Goal: Task Accomplishment & Management: Use online tool/utility

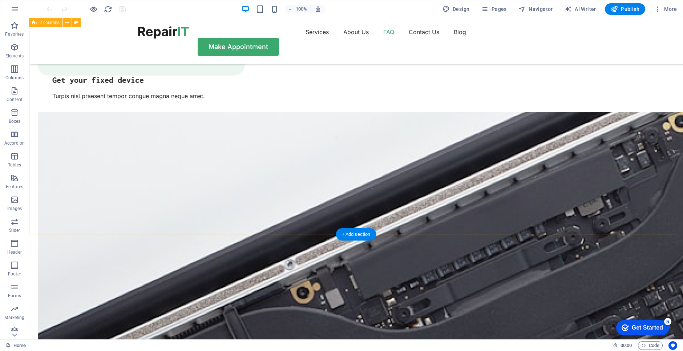
scroll to position [1416, 0]
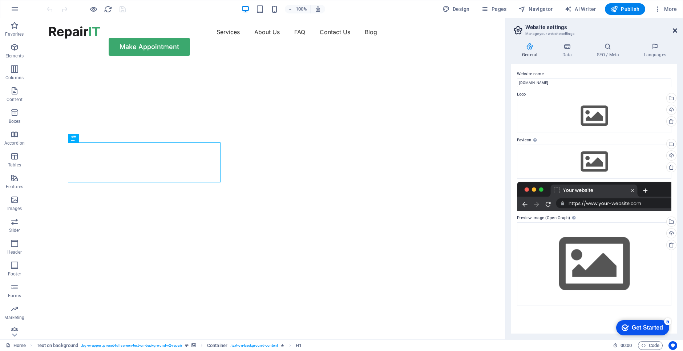
click at [676, 29] on icon at bounding box center [675, 31] width 4 height 6
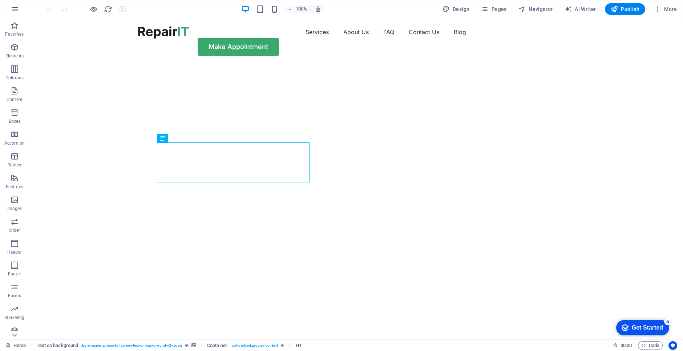
click at [0, 0] on icon "button" at bounding box center [0, 0] width 0 height 0
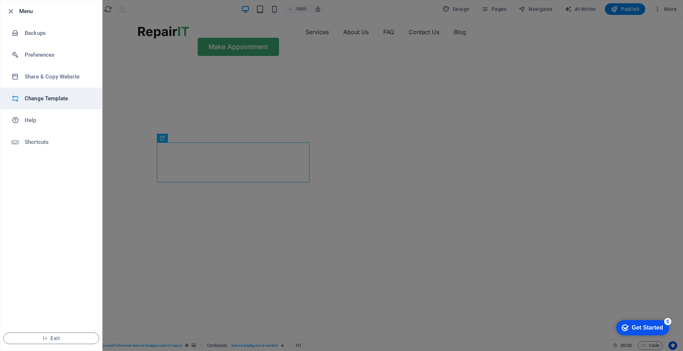
click at [42, 99] on h6 "Change Template" at bounding box center [58, 98] width 67 height 9
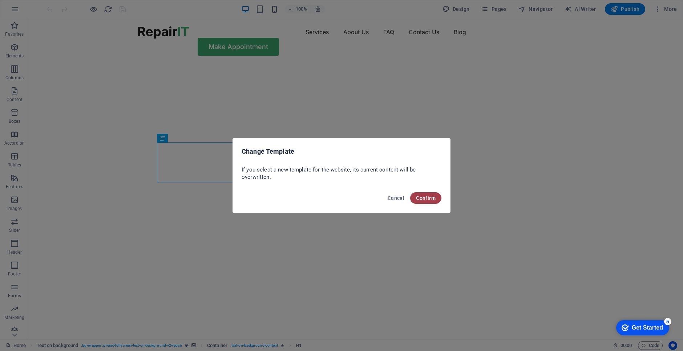
click at [425, 196] on span "Confirm" at bounding box center [426, 198] width 20 height 6
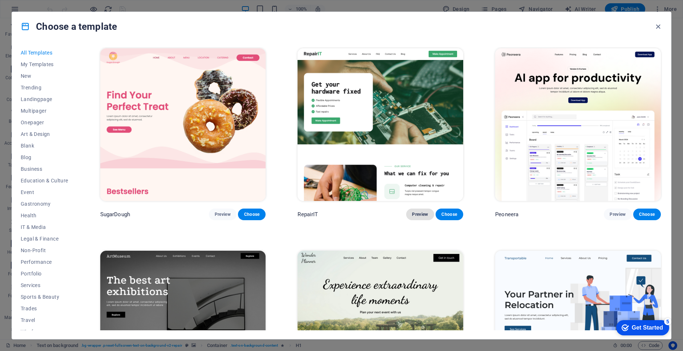
click at [418, 214] on span "Preview" at bounding box center [420, 214] width 16 height 6
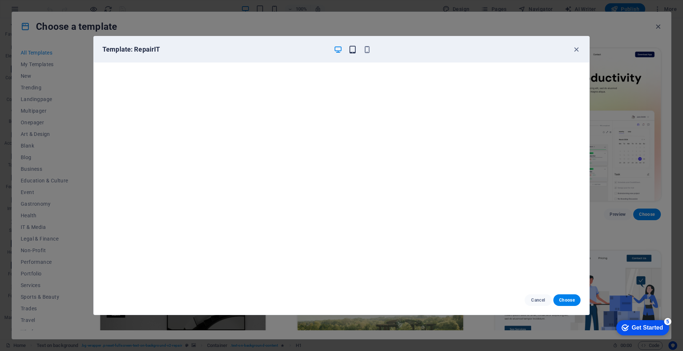
click at [353, 50] on icon "button" at bounding box center [352, 49] width 8 height 8
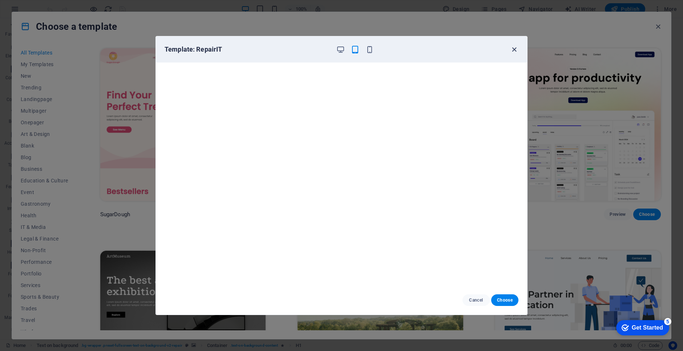
click at [513, 49] on icon "button" at bounding box center [514, 49] width 8 height 8
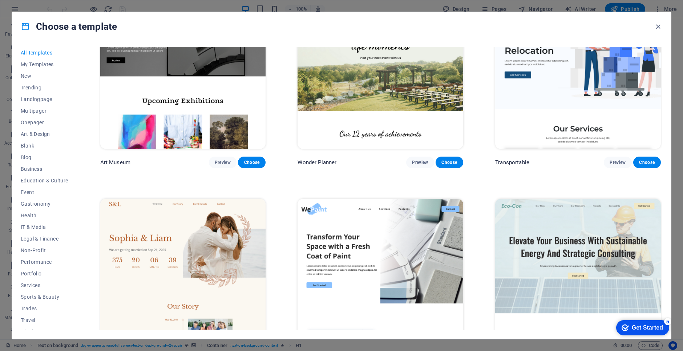
scroll to position [363, 0]
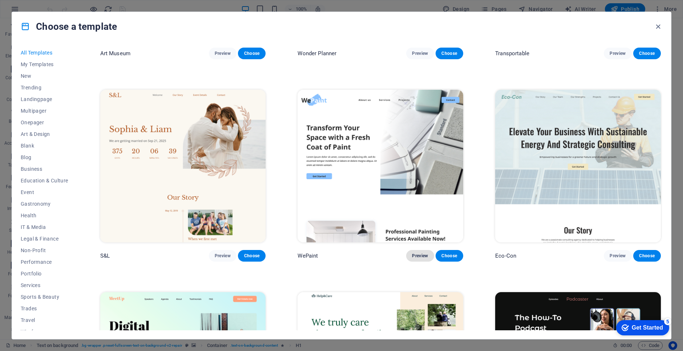
click at [416, 254] on span "Preview" at bounding box center [420, 256] width 16 height 6
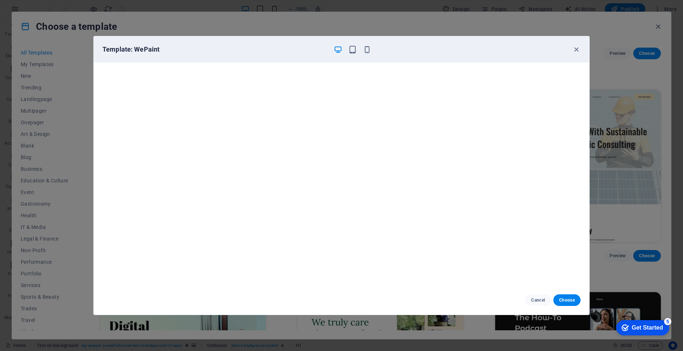
scroll to position [0, 0]
click at [575, 50] on icon "button" at bounding box center [576, 49] width 8 height 8
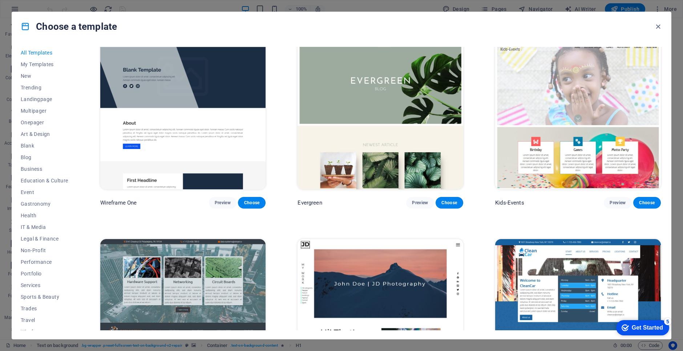
scroll to position [3559, 0]
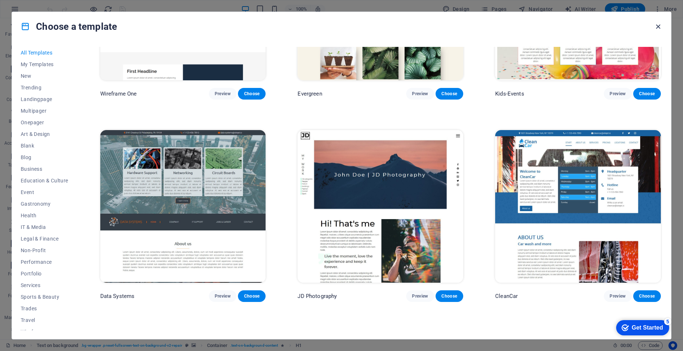
click at [658, 26] on icon "button" at bounding box center [658, 27] width 8 height 8
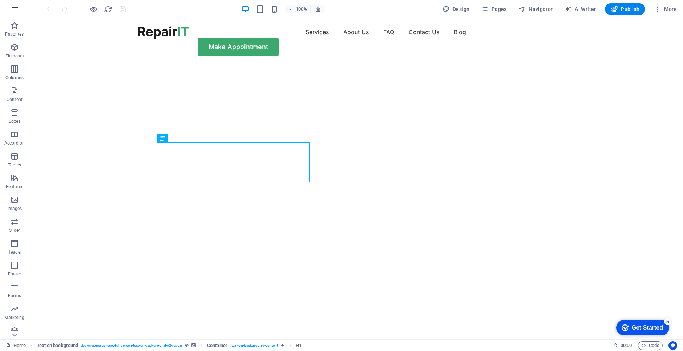
click at [0, 0] on icon "button" at bounding box center [0, 0] width 0 height 0
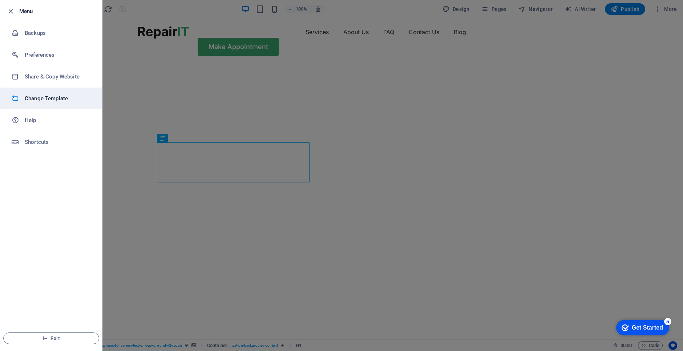
click at [34, 96] on h6 "Change Template" at bounding box center [58, 98] width 67 height 9
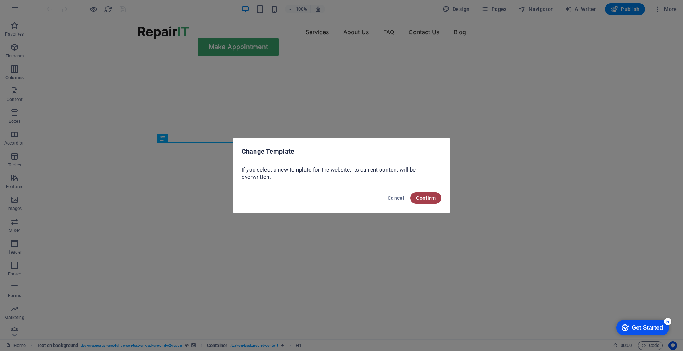
click at [421, 198] on span "Confirm" at bounding box center [426, 198] width 20 height 6
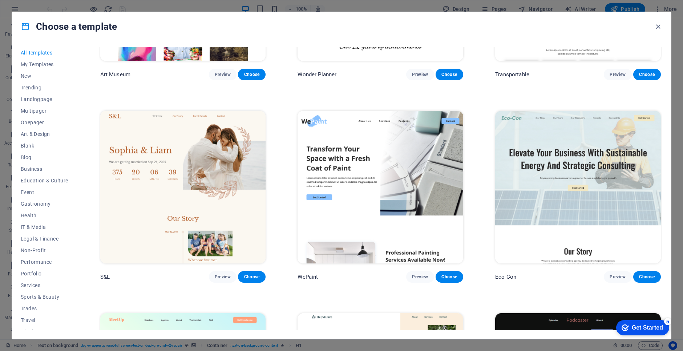
scroll to position [399, 0]
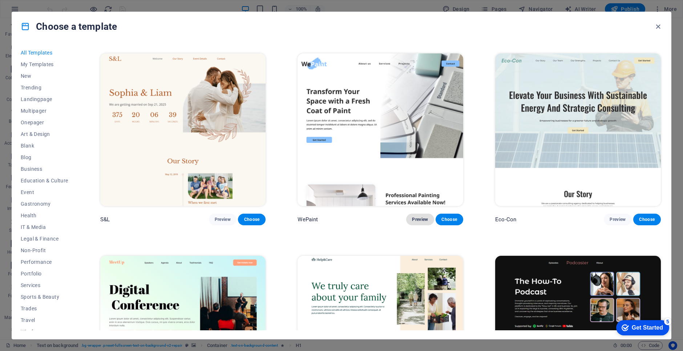
click at [416, 217] on span "Preview" at bounding box center [420, 219] width 16 height 6
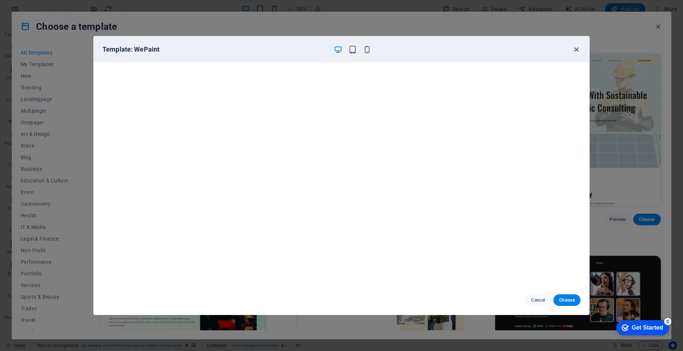
click at [575, 50] on icon "button" at bounding box center [576, 49] width 8 height 8
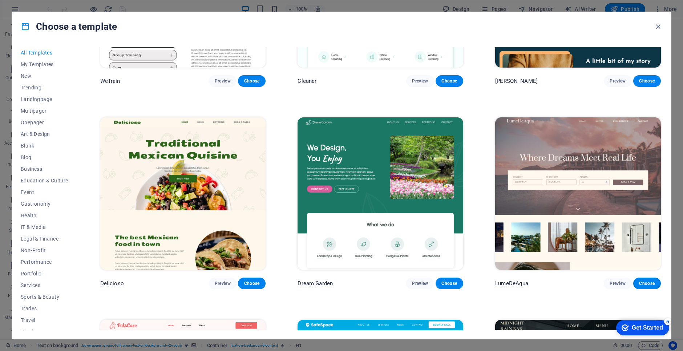
scroll to position [1416, 0]
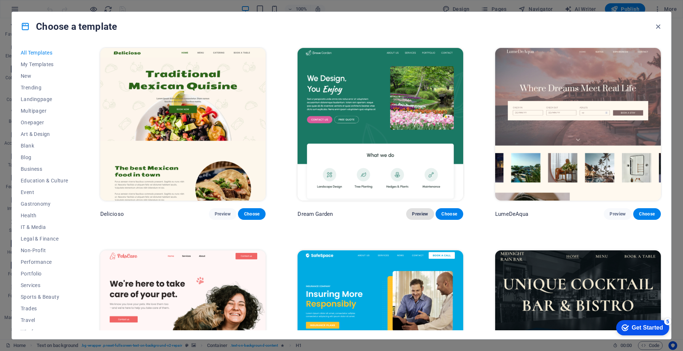
click at [419, 211] on span "Preview" at bounding box center [420, 214] width 16 height 6
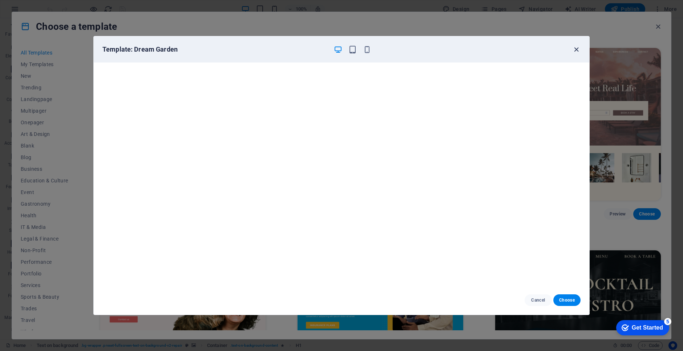
click at [576, 48] on icon "button" at bounding box center [576, 49] width 8 height 8
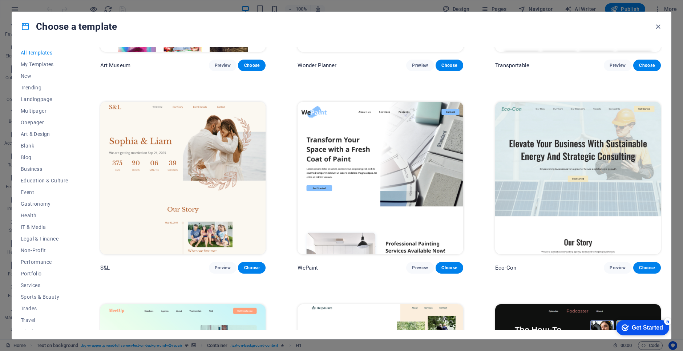
scroll to position [344, 0]
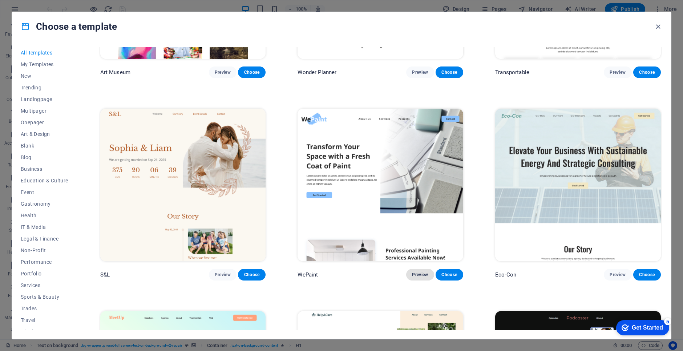
click at [417, 269] on button "Preview" at bounding box center [420, 275] width 28 height 12
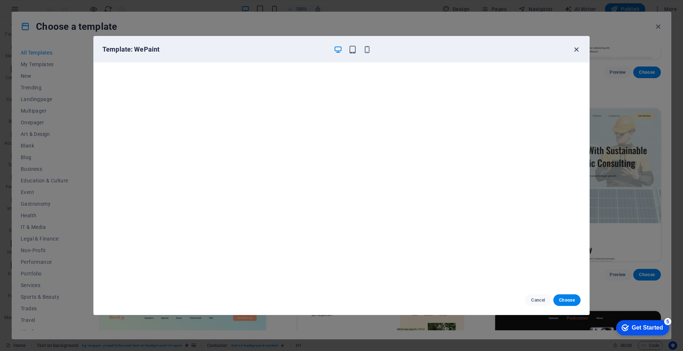
click at [578, 49] on icon "button" at bounding box center [576, 49] width 8 height 8
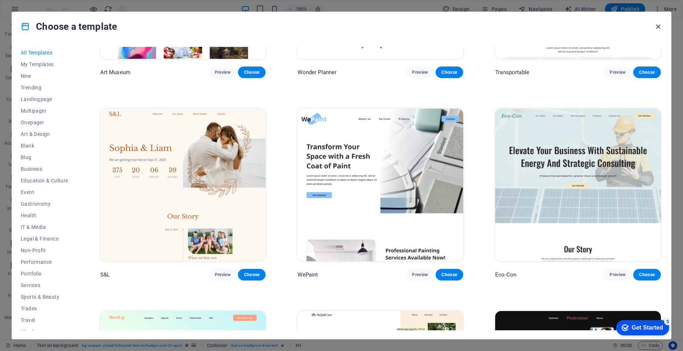
click at [657, 26] on icon "button" at bounding box center [658, 27] width 8 height 8
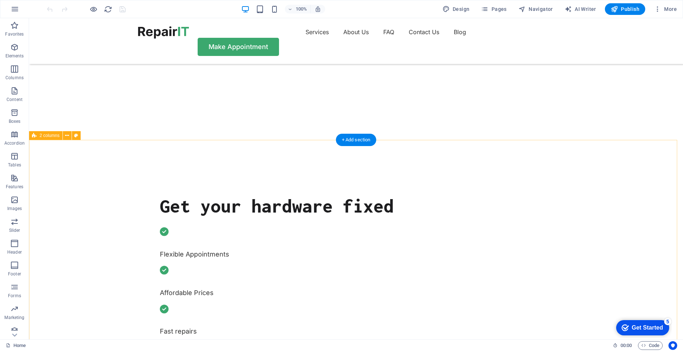
scroll to position [0, 0]
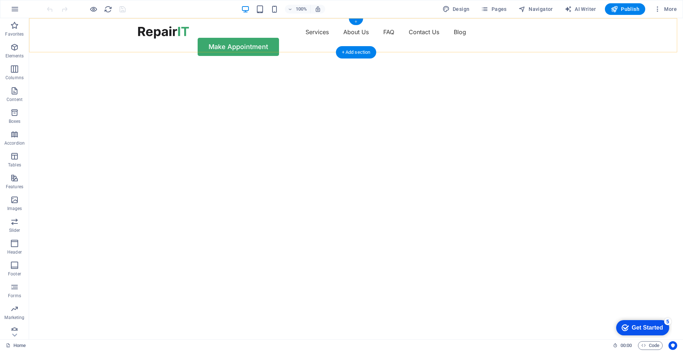
click at [355, 21] on div "+" at bounding box center [356, 22] width 14 height 7
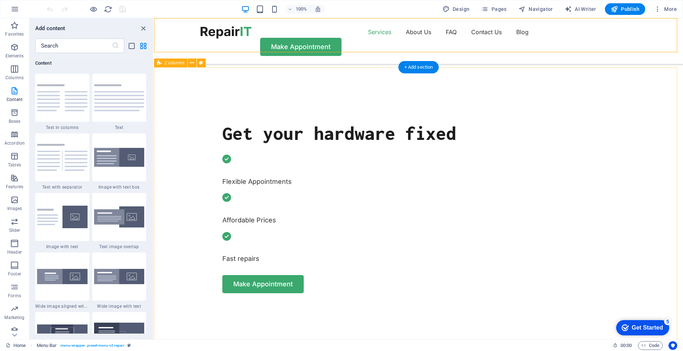
scroll to position [327, 0]
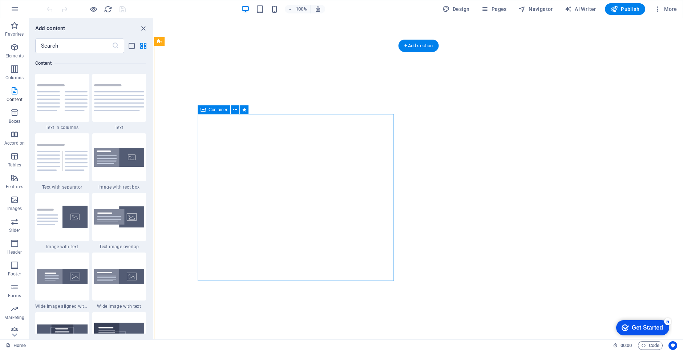
scroll to position [0, 0]
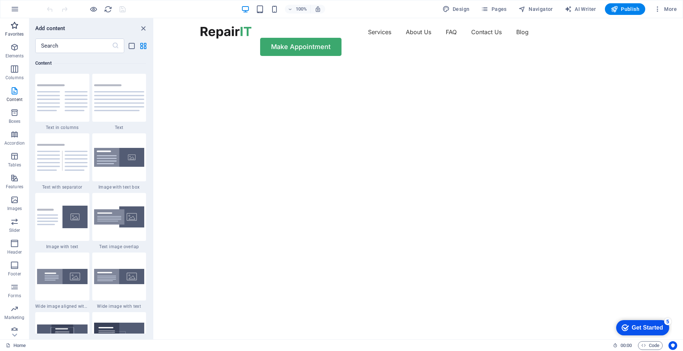
click at [16, 27] on icon "button" at bounding box center [14, 25] width 9 height 9
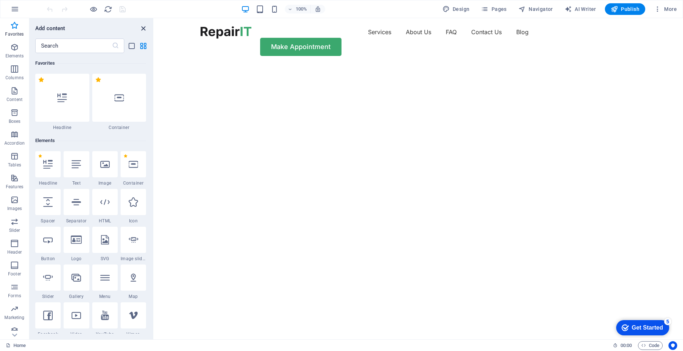
click at [142, 28] on icon "close panel" at bounding box center [143, 28] width 8 height 8
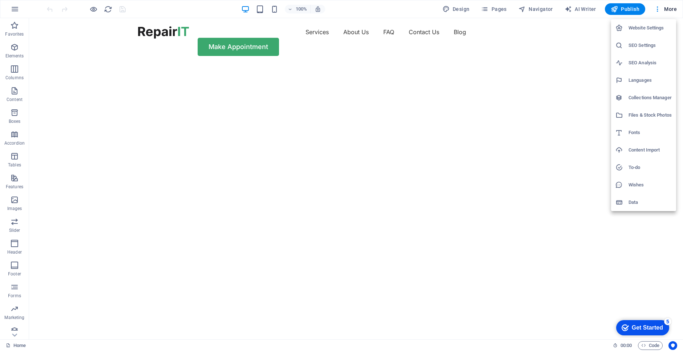
click at [647, 30] on h6 "Website Settings" at bounding box center [649, 28] width 43 height 9
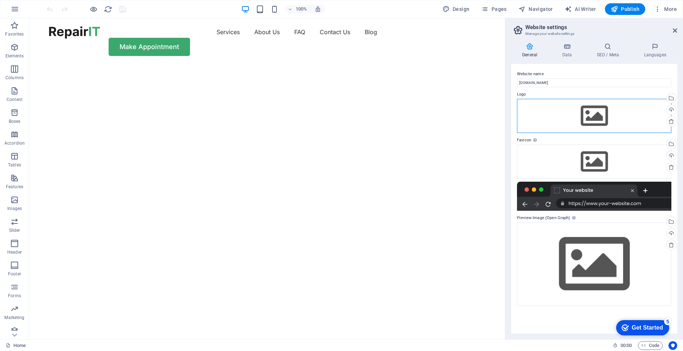
click at [588, 116] on div "Drag files here, click to choose files or select files from Files or our free s…" at bounding box center [594, 116] width 154 height 34
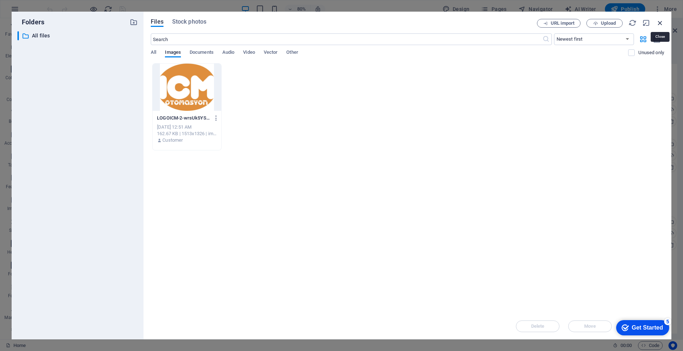
click at [658, 21] on icon "button" at bounding box center [660, 23] width 8 height 8
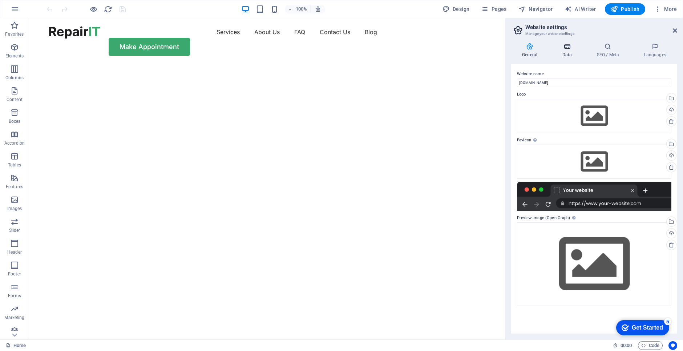
click at [568, 48] on icon at bounding box center [567, 46] width 32 height 7
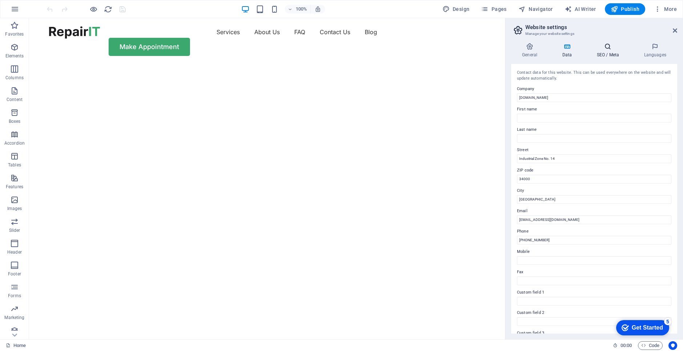
click at [606, 49] on icon at bounding box center [607, 46] width 44 height 7
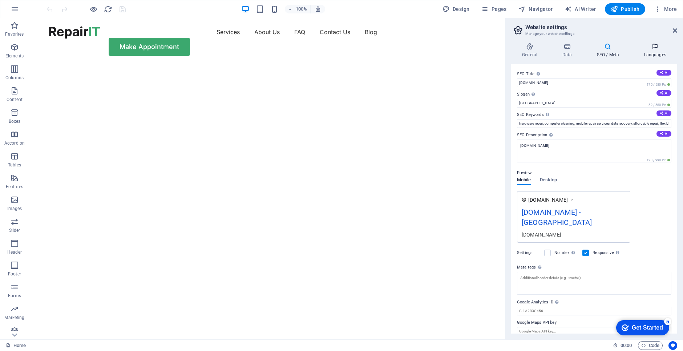
click at [656, 49] on icon at bounding box center [655, 46] width 44 height 7
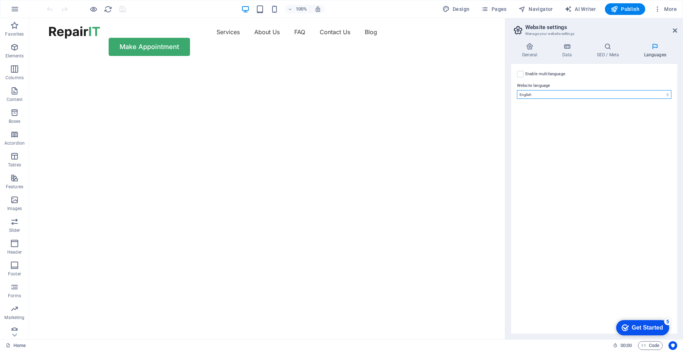
click at [628, 96] on select "Abkhazian Afar Afrikaans Akan Albanian Amharic Arabic Aragonese Armenian Assame…" at bounding box center [594, 94] width 154 height 9
select select "165"
click at [517, 90] on select "Abkhazian Afar Afrikaans Akan Albanian Amharic Arabic Aragonese Armenian Assame…" at bounding box center [594, 94] width 154 height 9
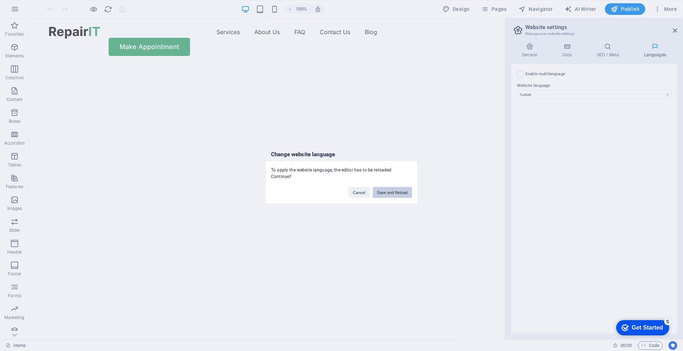
click at [382, 192] on button "Save and Reload" at bounding box center [392, 192] width 39 height 11
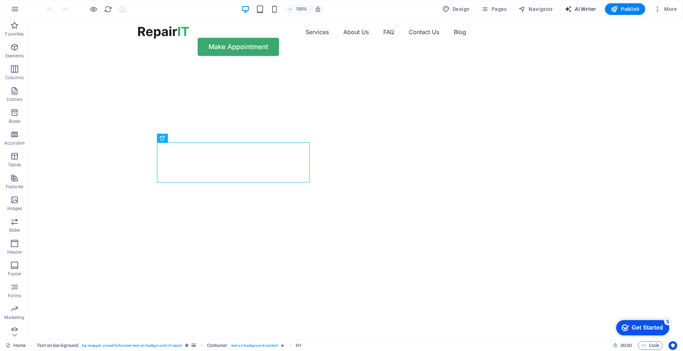
click at [0, 0] on span "AI Writer" at bounding box center [0, 0] width 0 height 0
select select "English"
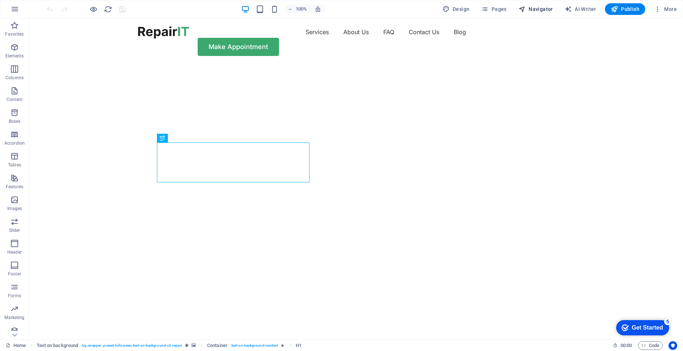
click at [531, 9] on span "Navigator" at bounding box center [535, 8] width 34 height 7
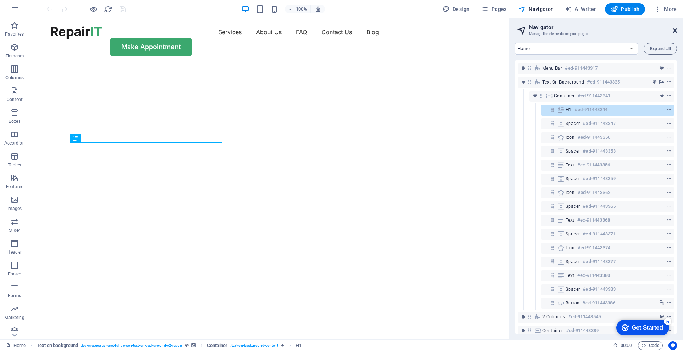
click at [674, 30] on icon at bounding box center [675, 31] width 4 height 6
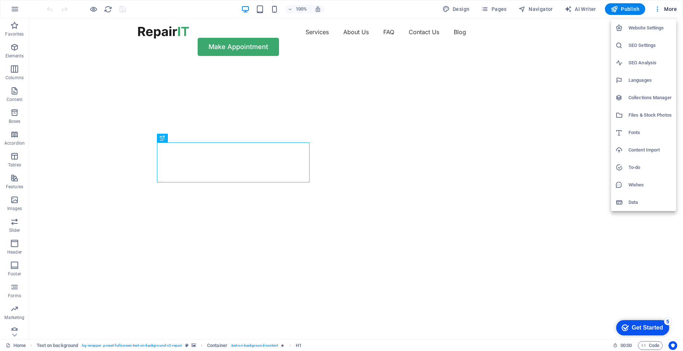
click at [645, 46] on h6 "SEO Settings" at bounding box center [649, 45] width 43 height 9
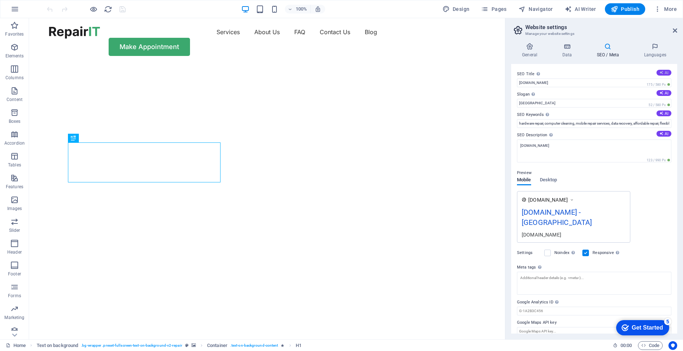
click at [662, 72] on icon at bounding box center [661, 72] width 4 height 4
type input "Hızlı, Uygun Fiyatlı Tamirler"
click at [660, 93] on icon at bounding box center [661, 93] width 4 height 4
type input "Hızlı Onarımlar, Uygun Fiyatlarla Güvenilir Hizmet!"
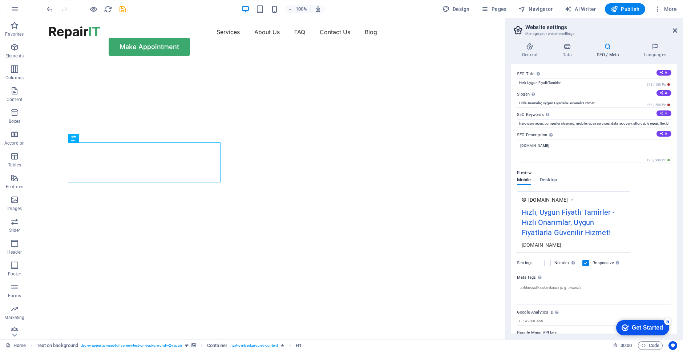
click at [661, 113] on icon at bounding box center [661, 113] width 4 height 4
type input "donanım onarımı, mobil onarım, veri kurtarma, hızlı onarım, uygun fiyatlı servi…"
click at [661, 131] on icon at bounding box center [661, 133] width 4 height 4
type textarea "Hızlı ve uygun fiyatlı cihaz tamiri! Bilgisayar, mobil, veri kurtarma gibi hizm…"
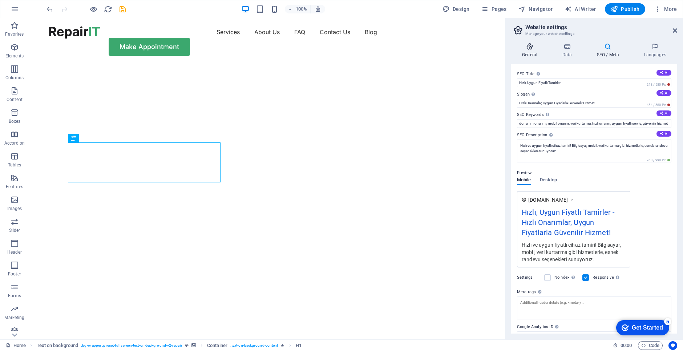
click at [528, 50] on h4 "General" at bounding box center [531, 50] width 40 height 15
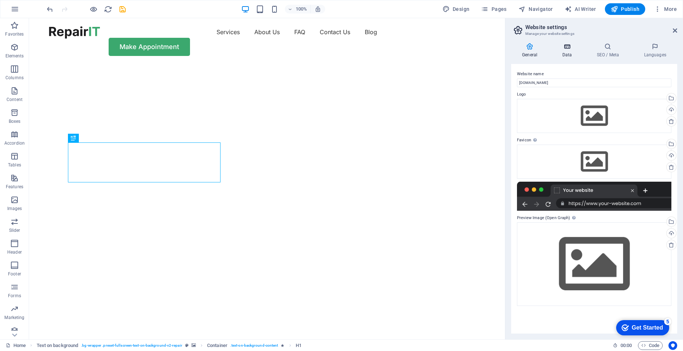
click at [568, 48] on icon at bounding box center [567, 46] width 32 height 7
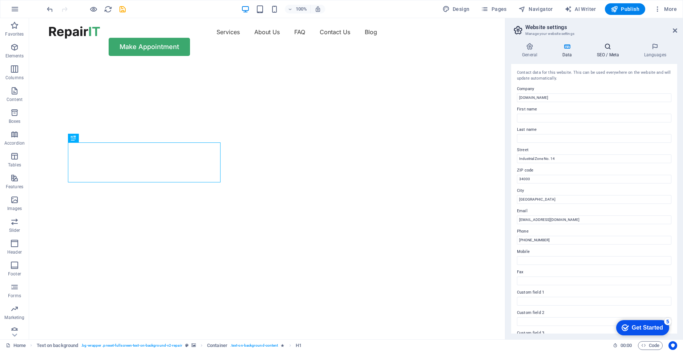
click at [608, 48] on icon at bounding box center [607, 46] width 44 height 7
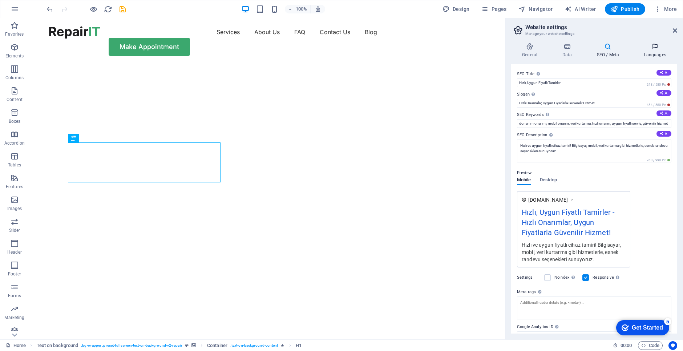
click at [654, 49] on icon at bounding box center [655, 46] width 44 height 7
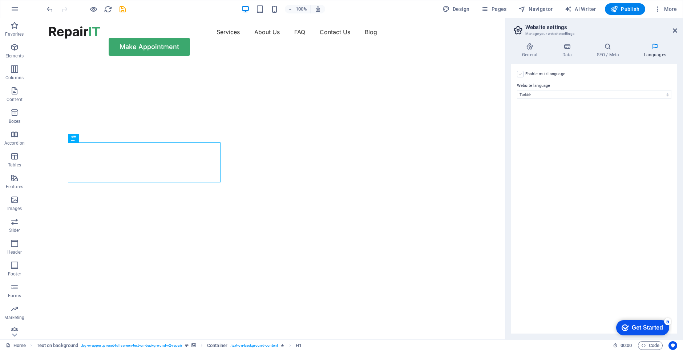
click at [520, 74] on label at bounding box center [520, 74] width 7 height 7
click at [0, 0] on input "Enable multilanguage To disable multilanguage delete all languages until only o…" at bounding box center [0, 0] width 0 height 0
click at [560, 128] on select "Abkhazian Afar Afrikaans Akan Albanian Amharic Arabic Aragonese Armenian Assame…" at bounding box center [593, 129] width 121 height 9
select select "41"
click at [533, 125] on select "Abkhazian Afar Afrikaans Akan Albanian Amharic Arabic Aragonese Armenian Assame…" at bounding box center [593, 129] width 121 height 9
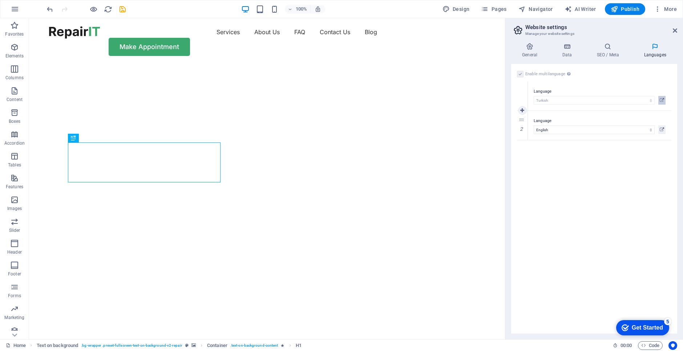
click at [660, 101] on icon at bounding box center [661, 100] width 4 height 9
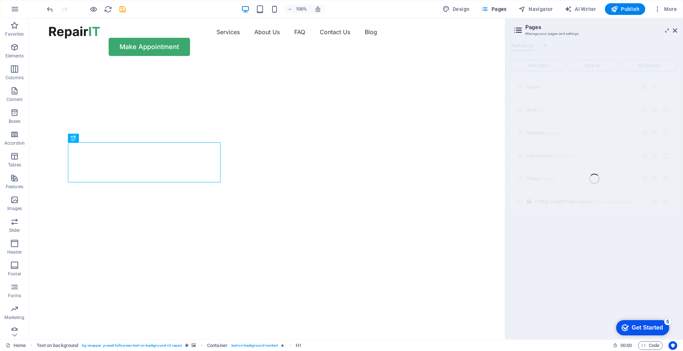
click at [674, 30] on div "Home Favorites Elements Columns Content Boxes Accordion Tables Features Images …" at bounding box center [341, 178] width 683 height 321
click at [567, 261] on div "Home Favorites Elements Columns Content Boxes Accordion Tables Features Images …" at bounding box center [341, 178] width 683 height 321
click at [675, 28] on div "Home Favorites Elements Columns Content Boxes Accordion Tables Features Images …" at bounding box center [341, 178] width 683 height 321
click at [674, 30] on div "Home Favorites Elements Columns Content Boxes Accordion Tables Features Images …" at bounding box center [341, 178] width 683 height 321
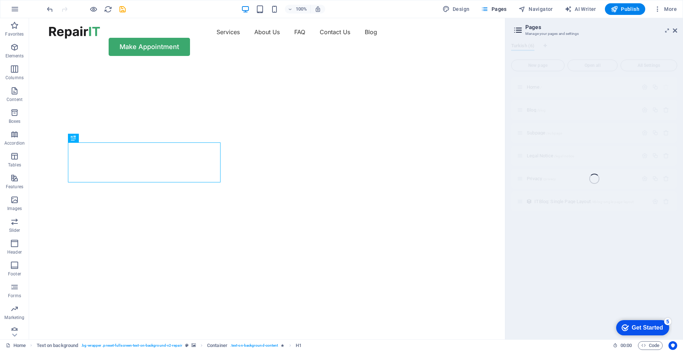
click at [674, 30] on div "Home Favorites Elements Columns Content Boxes Accordion Tables Features Images …" at bounding box center [341, 178] width 683 height 321
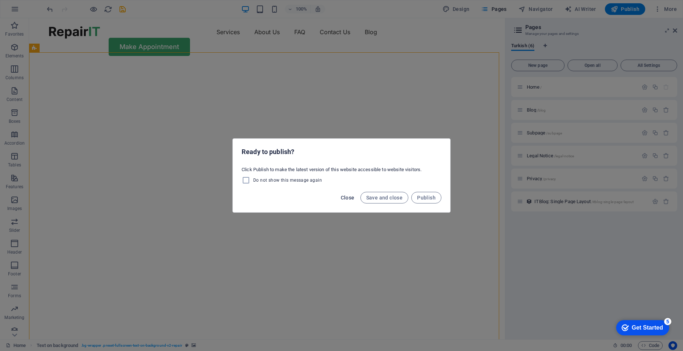
click at [346, 198] on span "Close" at bounding box center [348, 198] width 14 height 6
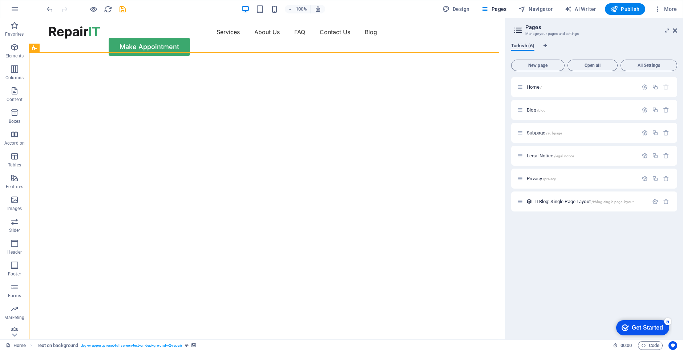
click at [518, 45] on span "Turkish (6)" at bounding box center [522, 46] width 23 height 10
click at [519, 29] on icon at bounding box center [517, 30] width 11 height 10
click at [517, 31] on icon at bounding box center [517, 30] width 11 height 10
click at [537, 131] on span "Subpage /subpage" at bounding box center [544, 132] width 35 height 5
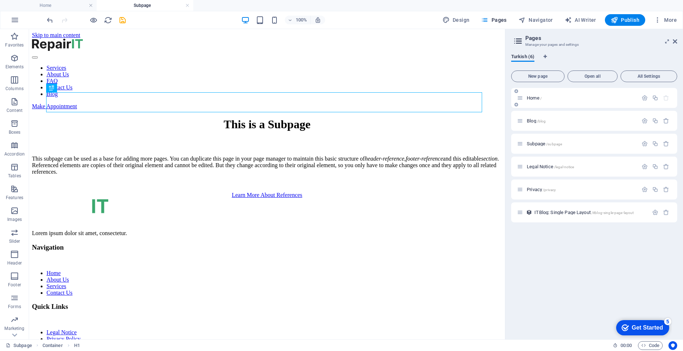
click at [532, 98] on span "Home /" at bounding box center [534, 97] width 15 height 5
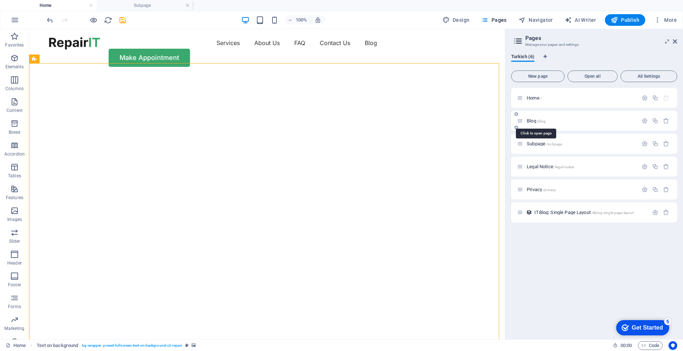
click at [529, 120] on span "Blog /blog" at bounding box center [536, 120] width 19 height 5
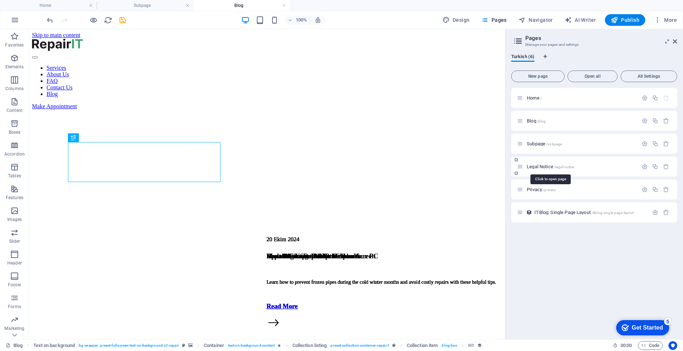
click at [538, 167] on span "Legal Notice /legal-notice" at bounding box center [550, 166] width 47 height 5
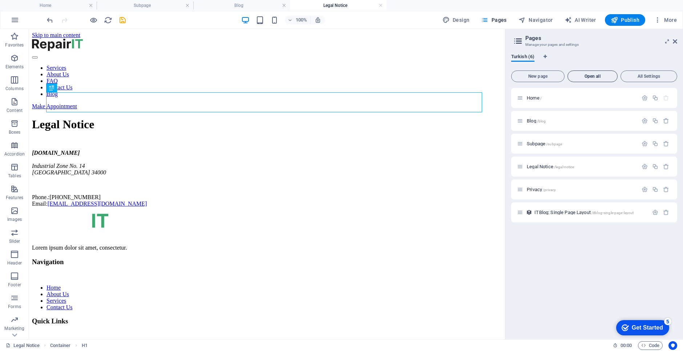
click at [592, 77] on span "Open all" at bounding box center [592, 76] width 44 height 4
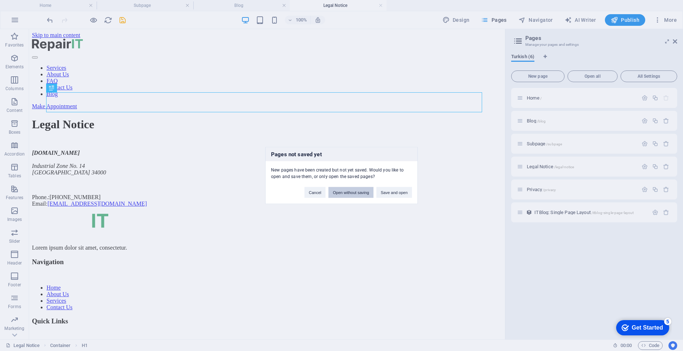
click at [347, 191] on button "Open without saving" at bounding box center [350, 192] width 45 height 11
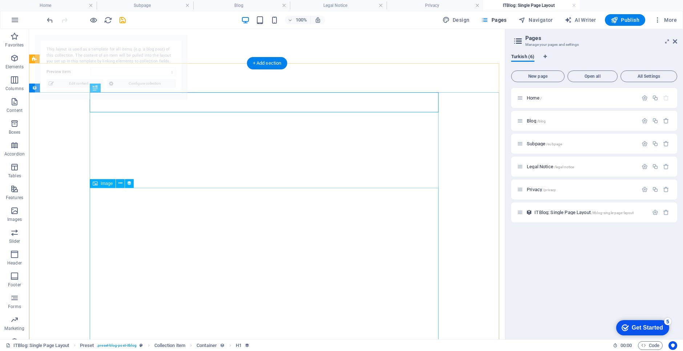
select select "68bc4551f76416d60e0dd7e9"
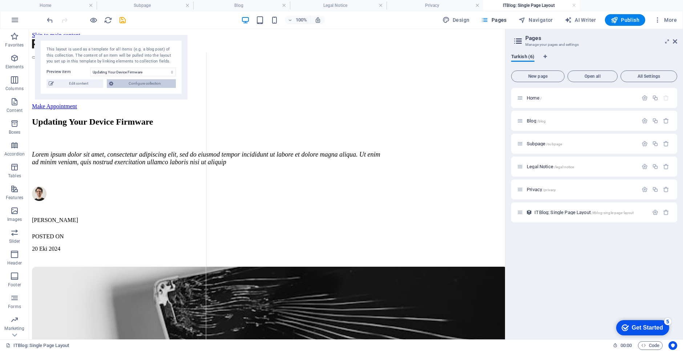
click at [138, 85] on span "Configure collection" at bounding box center [144, 83] width 58 height 9
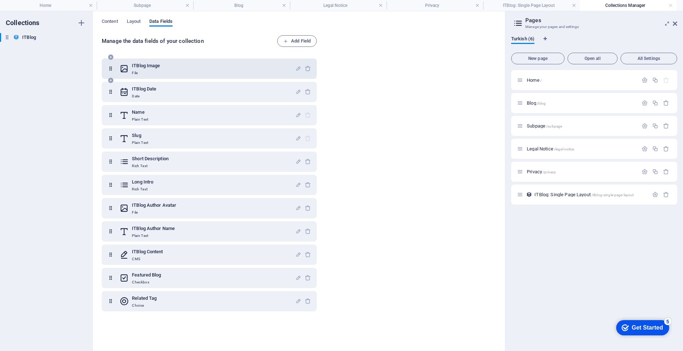
click at [141, 68] on h6 "ITBlog Image" at bounding box center [146, 65] width 28 height 9
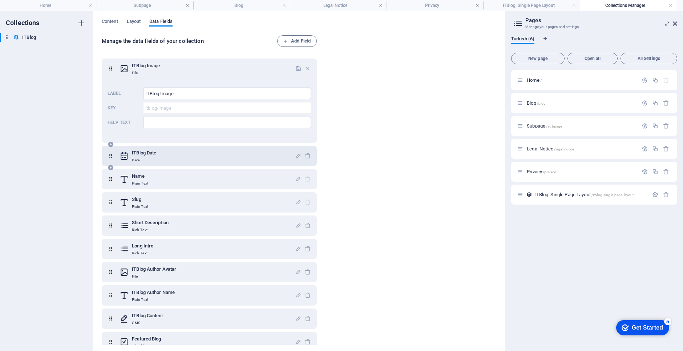
click at [144, 156] on h6 "ITBlog Date" at bounding box center [144, 153] width 24 height 9
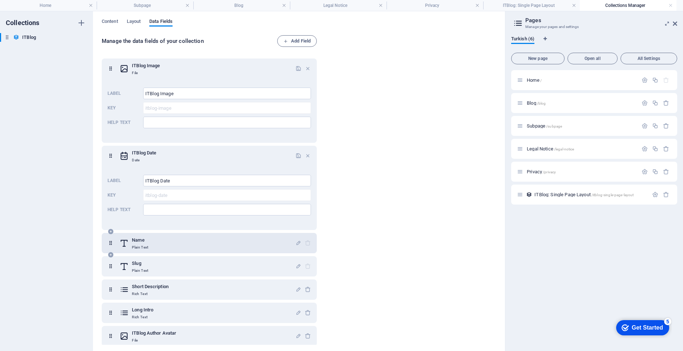
click at [133, 240] on h6 "Name" at bounding box center [140, 240] width 16 height 9
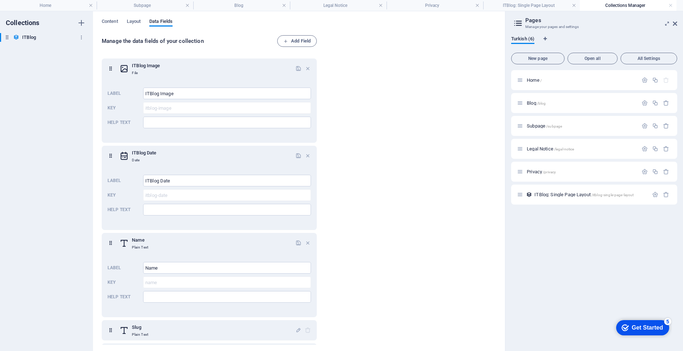
click at [29, 38] on h6 "ITBlog" at bounding box center [29, 37] width 14 height 9
click at [7, 38] on icon at bounding box center [7, 37] width 6 height 6
click at [429, 91] on div "Manage the data fields of your collection Add Field ITBlog Image File Label ITB…" at bounding box center [299, 190] width 394 height 310
click at [45, 4] on h4 "Home" at bounding box center [48, 5] width 97 height 8
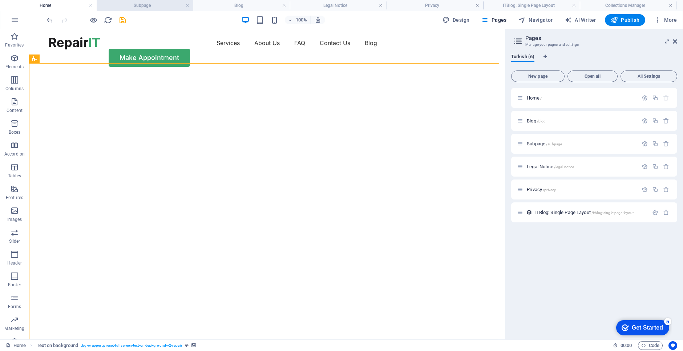
click at [137, 6] on h4 "Subpage" at bounding box center [145, 5] width 97 height 8
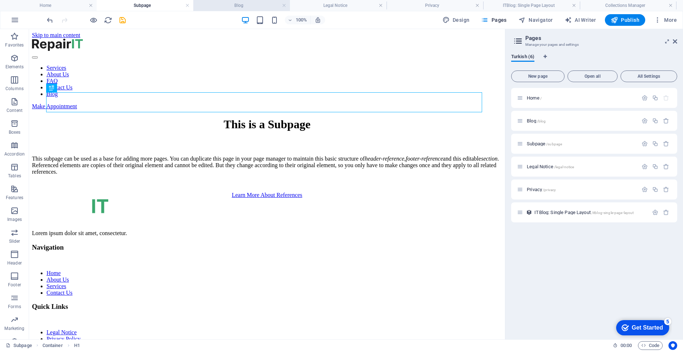
click at [244, 6] on h4 "Blog" at bounding box center [241, 5] width 97 height 8
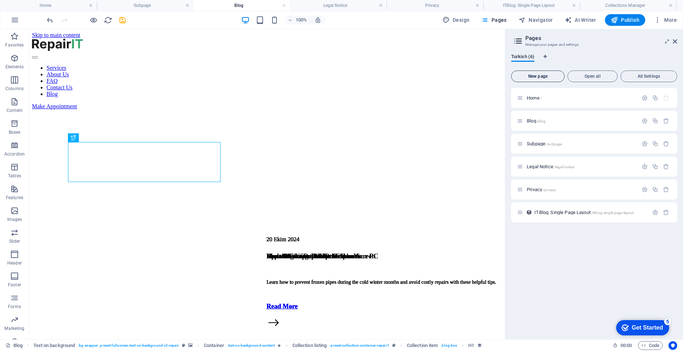
click at [532, 76] on span "New page" at bounding box center [537, 76] width 47 height 4
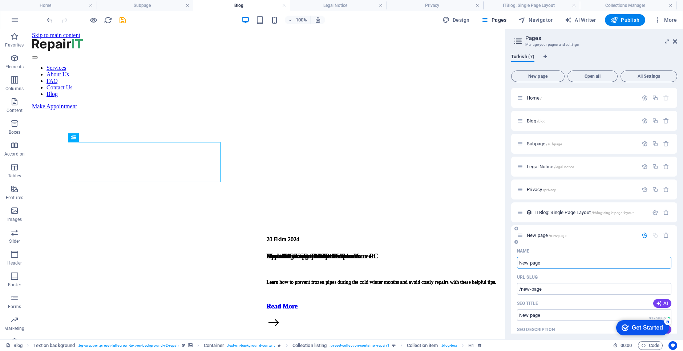
click at [551, 262] on input "New page" at bounding box center [594, 263] width 154 height 12
drag, startPoint x: 577, startPoint y: 293, endPoint x: 504, endPoint y: 262, distance: 79.1
type input "upgr"
type input "/u"
type input "upgrade"
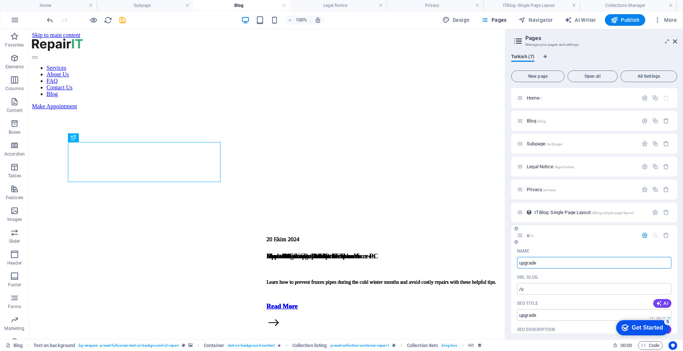
type input "/upgrade"
type input "upgrade"
click at [550, 291] on input "/upgrade" at bounding box center [594, 289] width 154 height 12
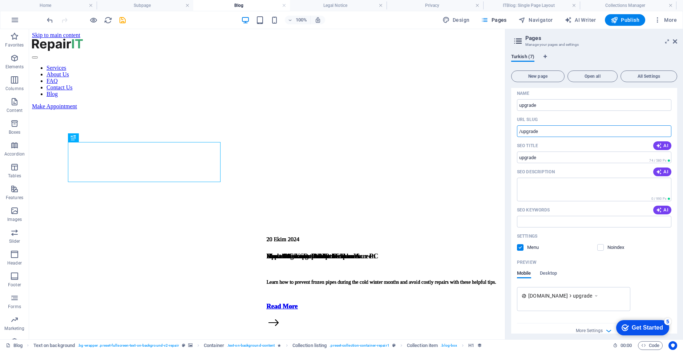
scroll to position [168, 0]
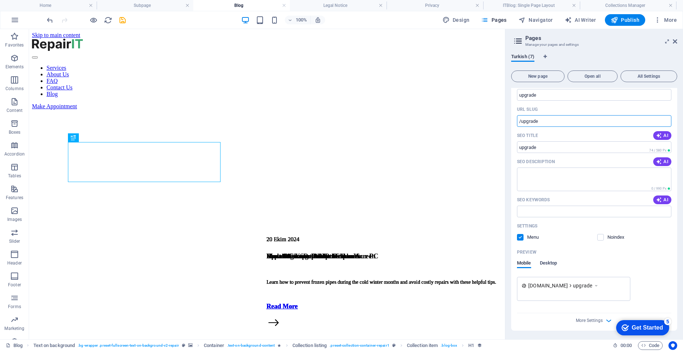
click at [549, 263] on span "Desktop" at bounding box center [548, 264] width 17 height 10
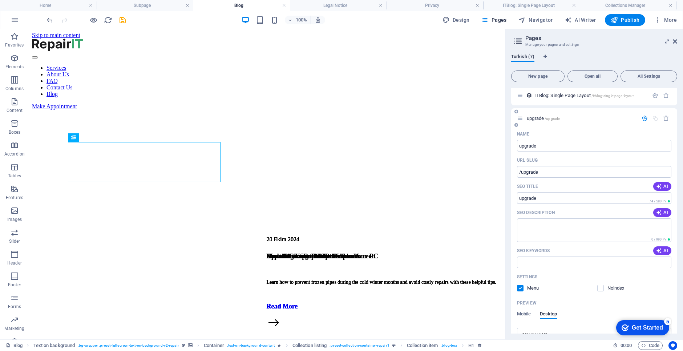
scroll to position [88, 0]
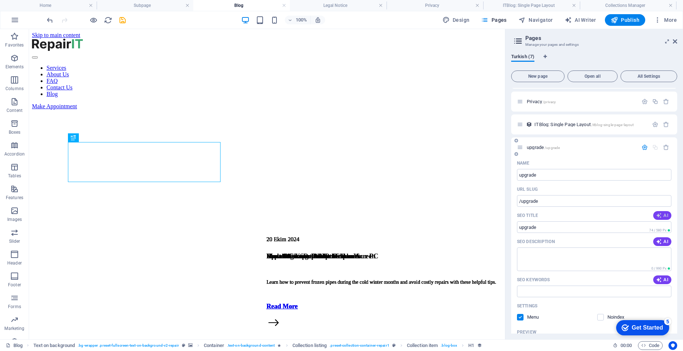
click at [661, 216] on span "AI" at bounding box center [662, 215] width 12 height 6
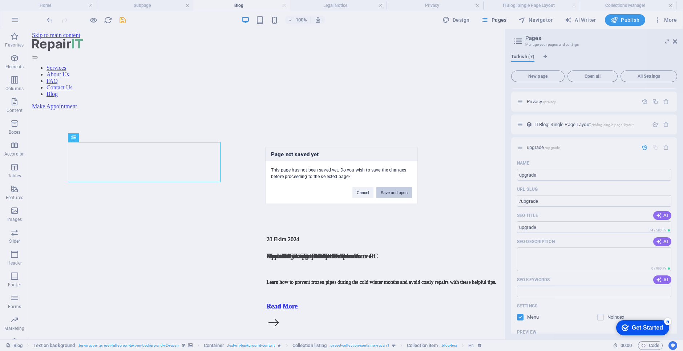
click at [386, 191] on button "Save and open" at bounding box center [394, 192] width 36 height 11
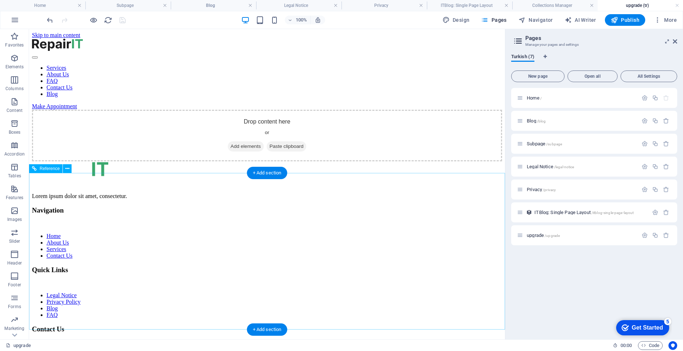
scroll to position [0, 0]
click at [533, 236] on span "upgrade /upgrade" at bounding box center [543, 234] width 33 height 5
click at [540, 276] on div "Home / Blog /blog Subpage /subpage Legal Notice /legal-notice Privacy /privacy …" at bounding box center [594, 210] width 166 height 245
click at [531, 98] on span "Home /" at bounding box center [534, 97] width 15 height 5
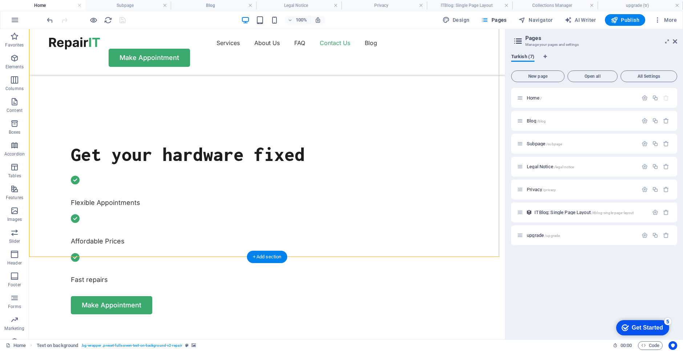
scroll to position [254, 0]
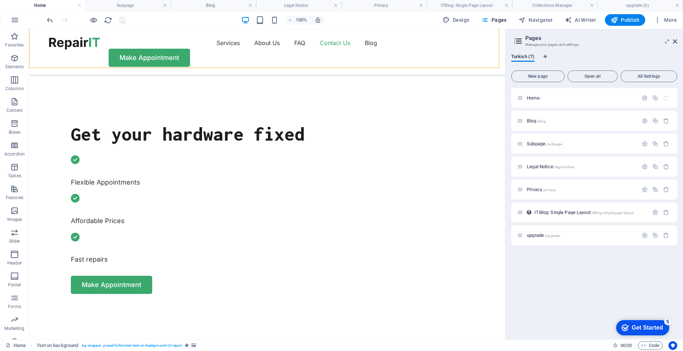
click at [523, 271] on div "Home / Blog /blog Subpage /subpage Legal Notice /legal-notice Privacy /privacy …" at bounding box center [594, 210] width 166 height 245
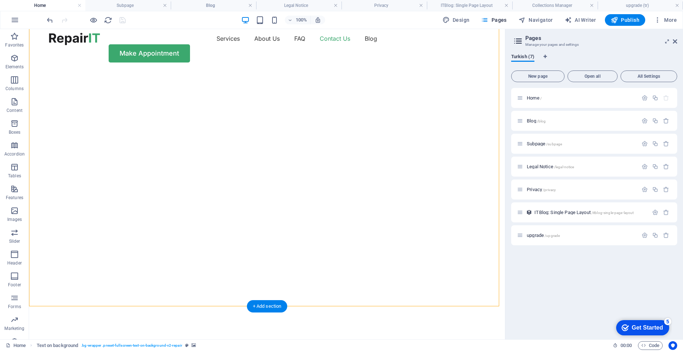
scroll to position [0, 0]
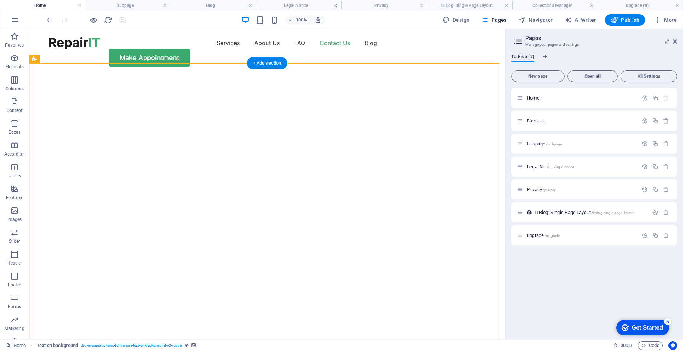
click at [366, 75] on img "1/2" at bounding box center [264, 75] width 470 height 0
click at [333, 75] on img "1/2" at bounding box center [264, 75] width 470 height 0
select select "vh"
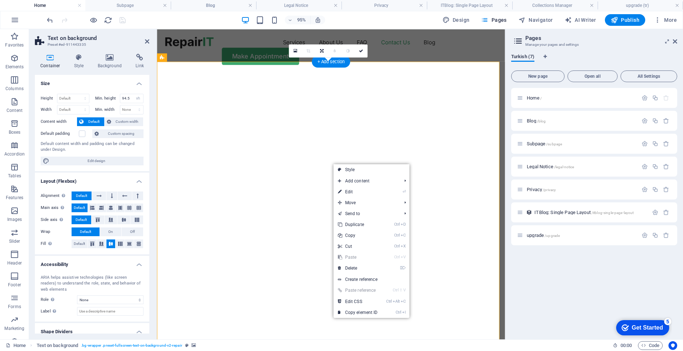
click at [349, 75] on img "1/2" at bounding box center [337, 75] width 360 height 0
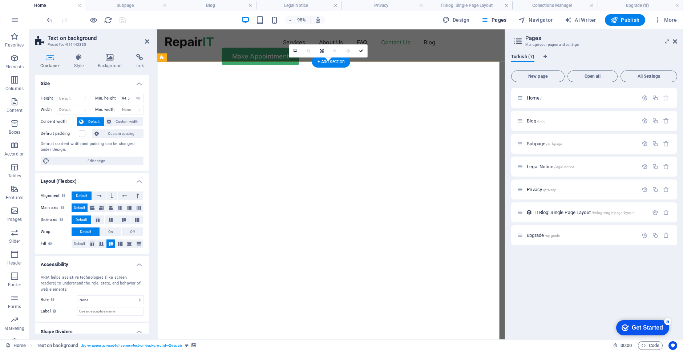
click at [385, 75] on img "1/2" at bounding box center [337, 75] width 360 height 0
click at [76, 58] on icon at bounding box center [79, 57] width 21 height 7
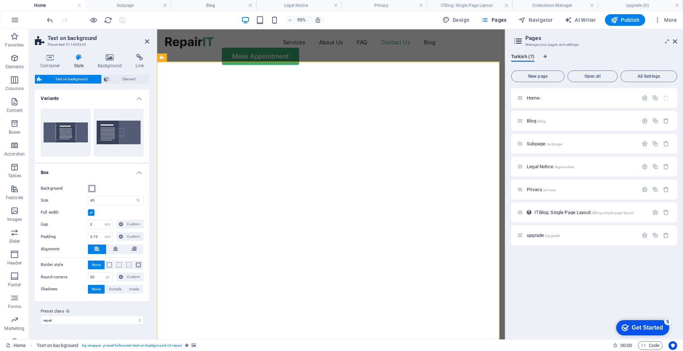
click at [92, 188] on span at bounding box center [92, 189] width 6 height 6
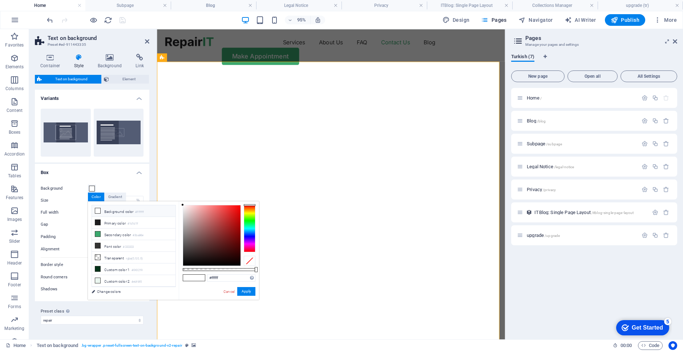
click at [98, 210] on icon at bounding box center [97, 210] width 5 height 5
drag, startPoint x: 244, startPoint y: 290, endPoint x: 92, endPoint y: 275, distance: 153.3
click at [244, 290] on button "Apply" at bounding box center [246, 291] width 18 height 9
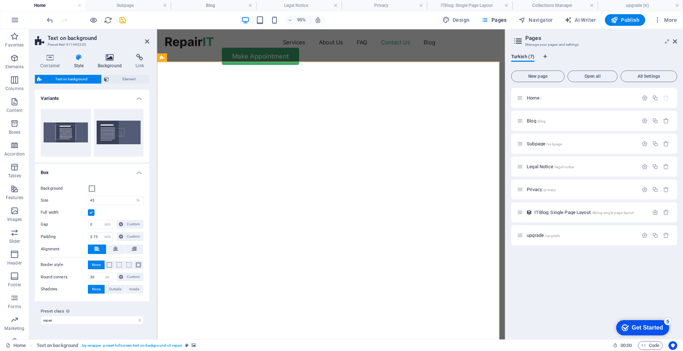
click at [111, 59] on icon at bounding box center [109, 57] width 35 height 7
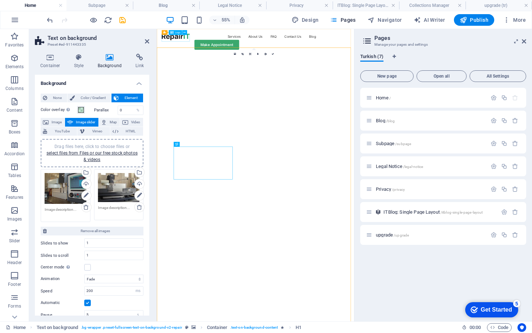
click at [180, 45] on div at bounding box center [191, 43] width 51 height 12
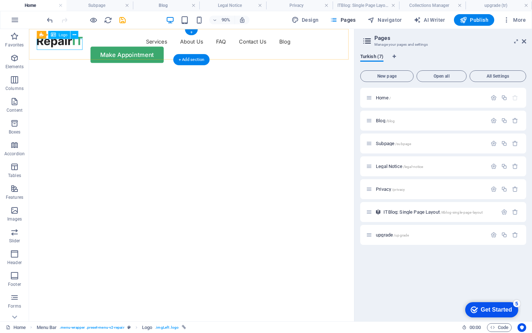
click at [66, 46] on div at bounding box center [63, 43] width 51 height 12
select select "px"
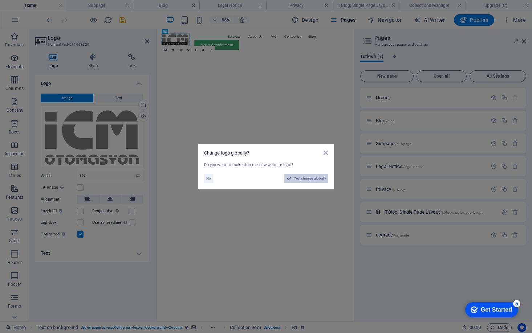
click at [299, 181] on span "Yes, change globally" at bounding box center [310, 178] width 32 height 9
select select "165"
select select "41"
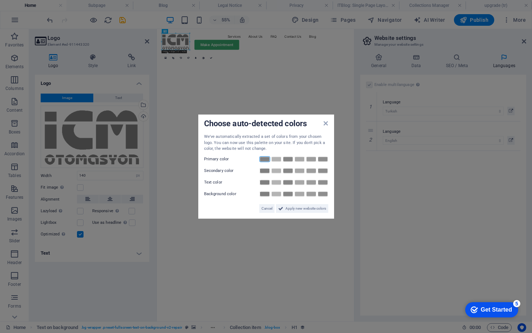
click at [264, 159] on link at bounding box center [264, 159] width 11 height 6
click at [302, 207] on span "Apply new website colors" at bounding box center [305, 208] width 41 height 9
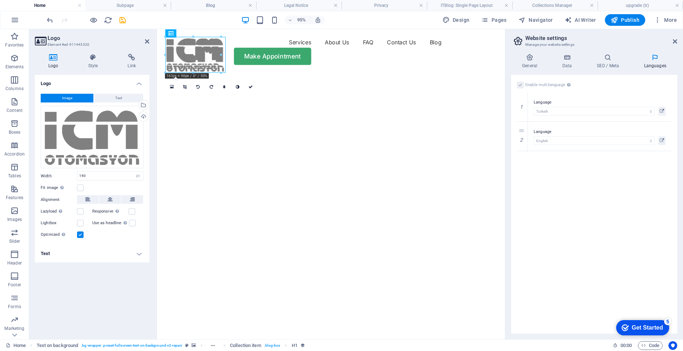
drag, startPoint x: 214, startPoint y: 50, endPoint x: 226, endPoint y: 50, distance: 12.7
type input "175"
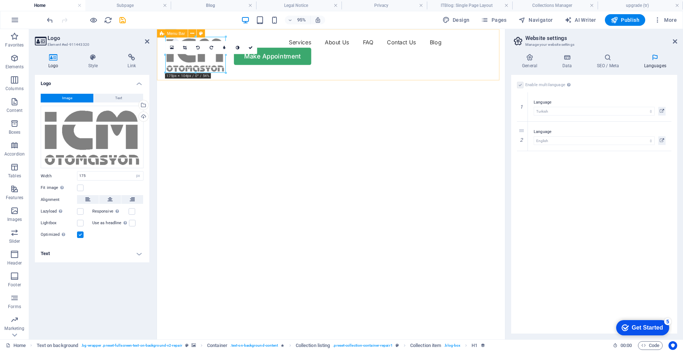
click at [269, 75] on div "Services About Us FAQ Contact Us Blog Make Appointment" at bounding box center [340, 52] width 366 height 46
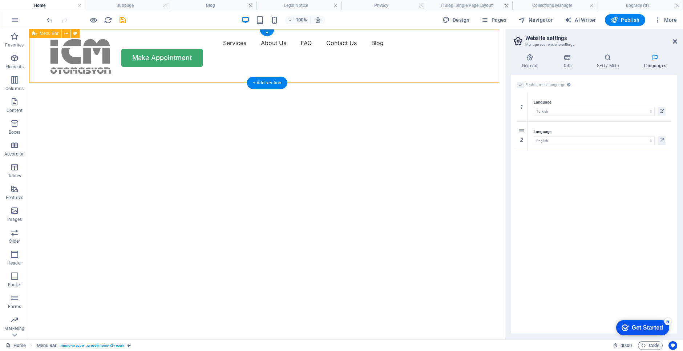
click at [155, 72] on div "Services About Us FAQ Contact Us Blog Make Appointment" at bounding box center [267, 52] width 476 height 46
click at [406, 61] on div "Make Appointment" at bounding box center [267, 58] width 436 height 18
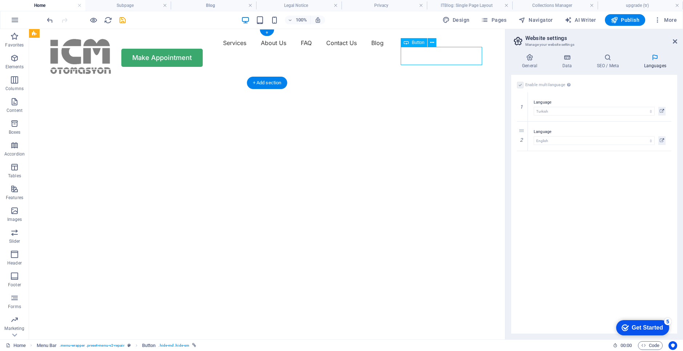
click at [406, 61] on div "Make Appointment" at bounding box center [267, 58] width 436 height 18
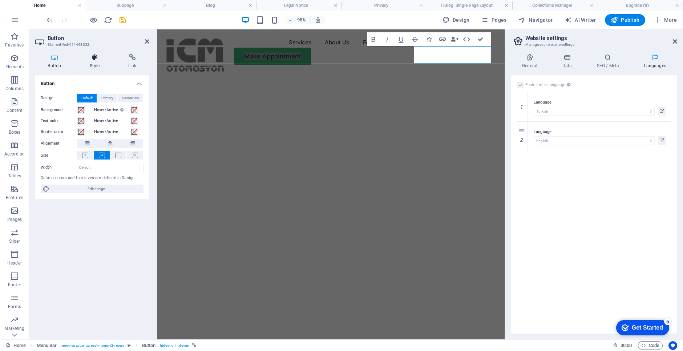
click at [95, 59] on icon at bounding box center [95, 57] width 36 height 7
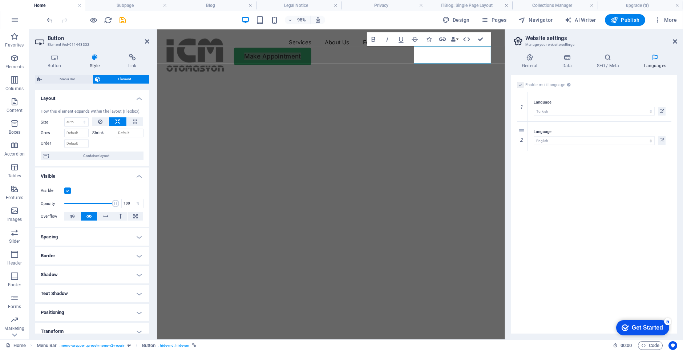
click at [0, 0] on div "95% Design Pages Navigator AI Writer Publish More" at bounding box center [0, 0] width 0 height 0
click at [53, 58] on icon at bounding box center [54, 57] width 39 height 7
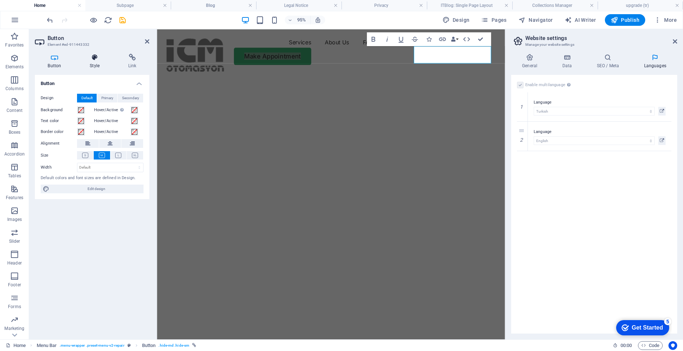
click at [93, 57] on icon at bounding box center [95, 57] width 36 height 7
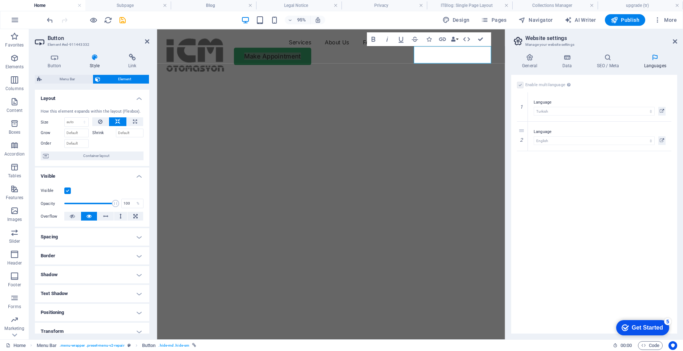
click at [0, 0] on div "95% Design Pages Navigator AI Writer Publish More" at bounding box center [0, 0] width 0 height 0
click at [545, 249] on div "Enable multilanguage To disable multilanguage delete all languages until only o…" at bounding box center [594, 204] width 166 height 259
click at [402, 75] on img "1/2" at bounding box center [337, 75] width 360 height 0
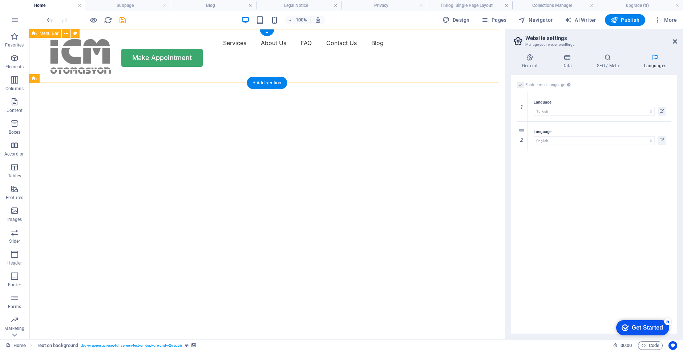
click at [158, 65] on div "Services About Us FAQ Contact Us Blog Make Appointment" at bounding box center [267, 52] width 476 height 46
click at [145, 66] on div "Services About Us FAQ Contact Us Blog Make Appointment" at bounding box center [267, 52] width 476 height 46
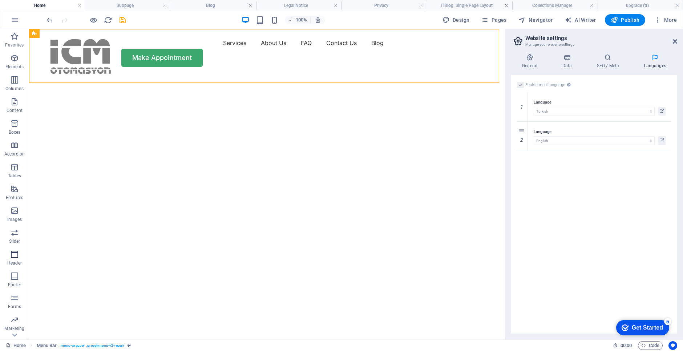
click at [15, 254] on icon "button" at bounding box center [14, 254] width 9 height 9
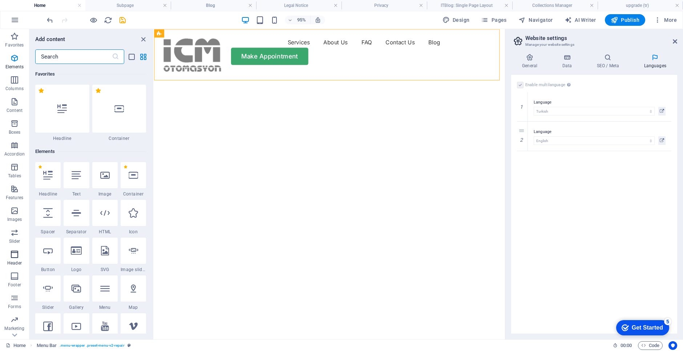
scroll to position [4373, 0]
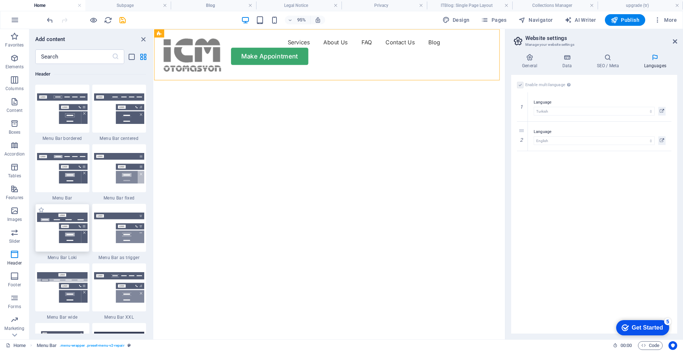
click at [60, 216] on img at bounding box center [62, 227] width 50 height 31
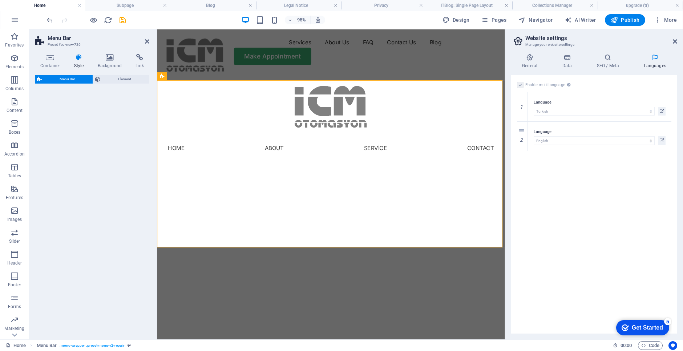
select select "rem"
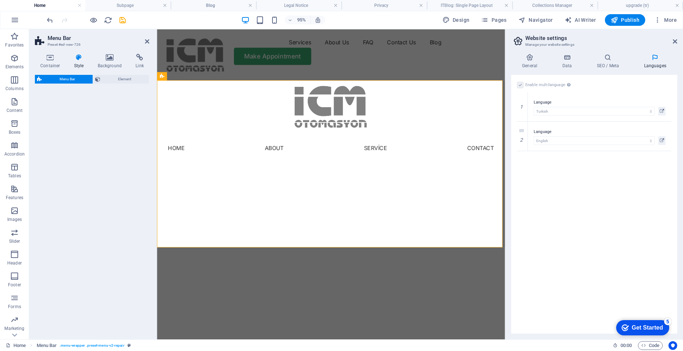
select select "rem"
select select "preset-menu-v2-loki"
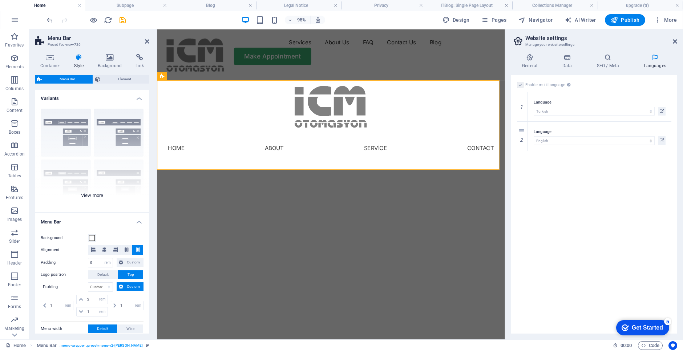
click at [64, 127] on div "Border Centered Default Fixed Loki Trigger Wide XXL" at bounding box center [92, 157] width 114 height 109
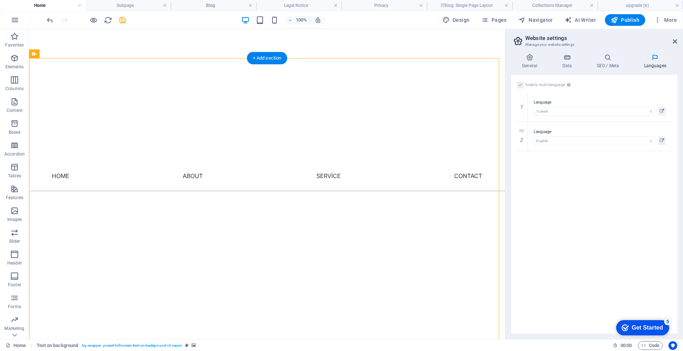
scroll to position [145, 0]
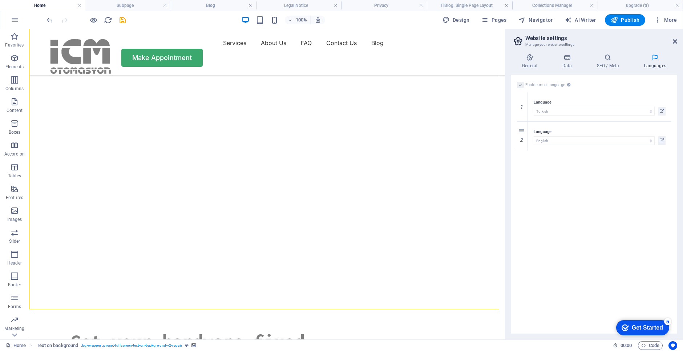
click at [538, 239] on div "Enable multilanguage To disable multilanguage delete all languages until only o…" at bounding box center [594, 204] width 166 height 259
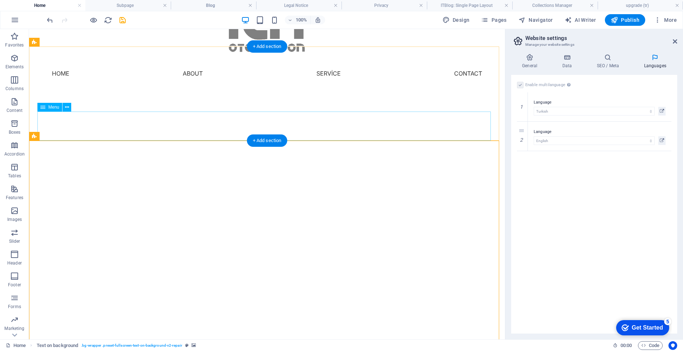
scroll to position [36, 0]
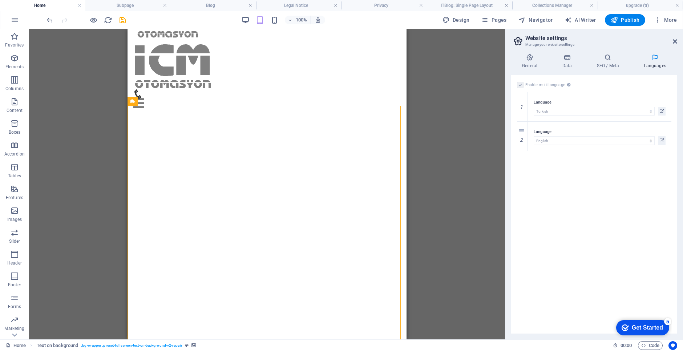
click at [82, 150] on div "Drag here to replace the existing content. Press “Ctrl” if you want to create a…" at bounding box center [267, 184] width 476 height 310
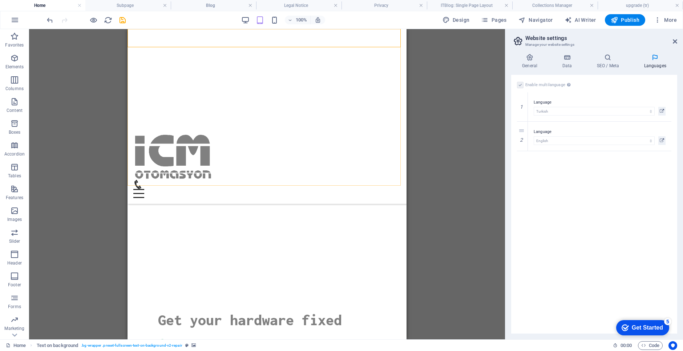
scroll to position [275, 0]
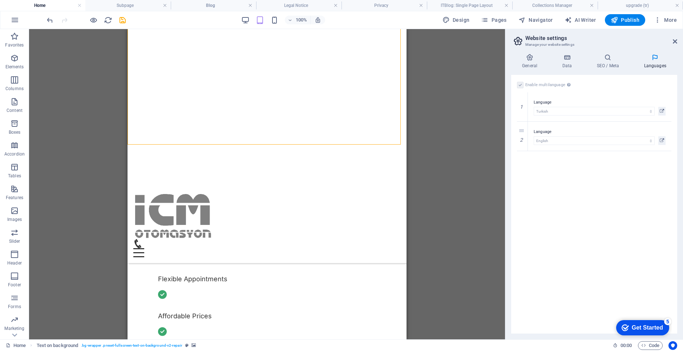
click at [52, 140] on div "Drag here to replace the existing content. Press “Ctrl” if you want to create a…" at bounding box center [267, 184] width 476 height 310
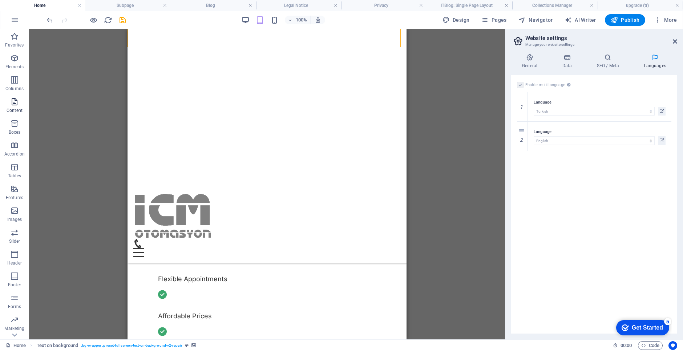
click at [13, 103] on icon "button" at bounding box center [14, 101] width 9 height 9
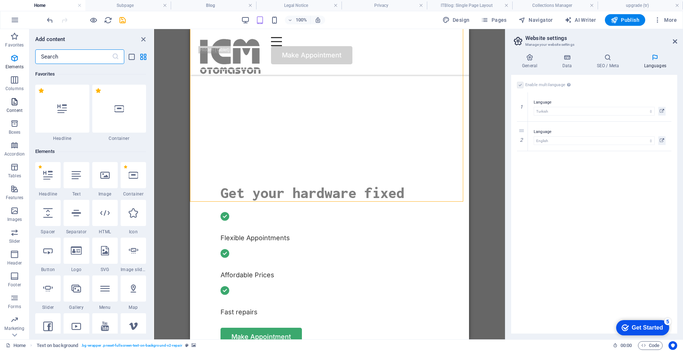
scroll to position [1271, 0]
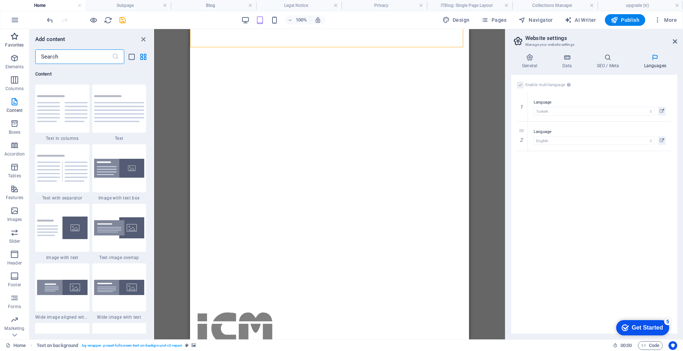
click at [13, 40] on icon "button" at bounding box center [14, 36] width 9 height 9
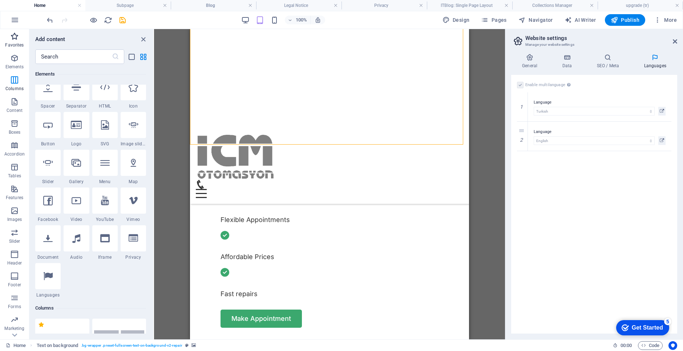
scroll to position [0, 0]
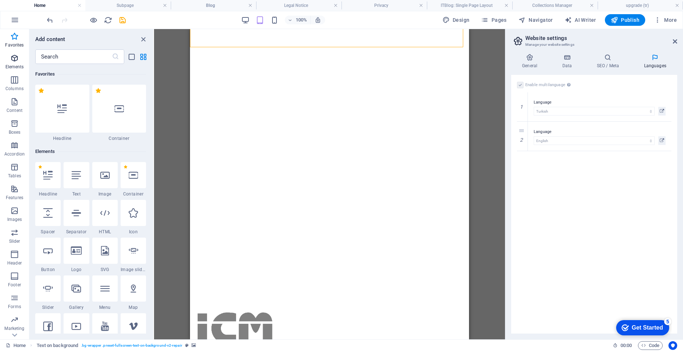
click at [15, 61] on icon "button" at bounding box center [14, 58] width 9 height 9
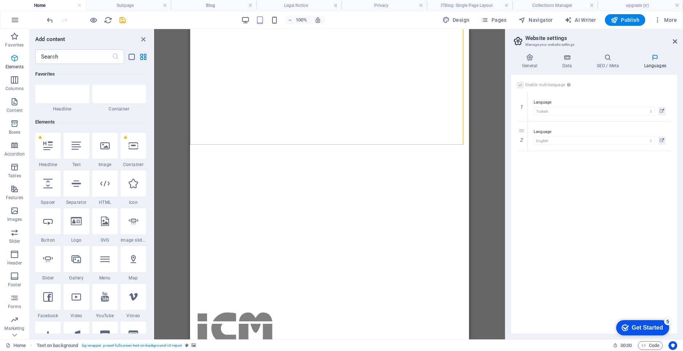
scroll to position [77, 0]
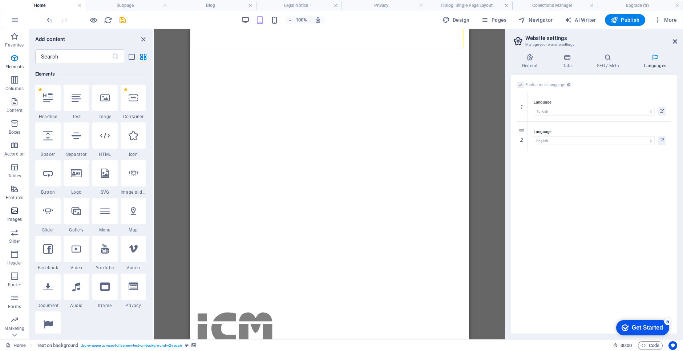
click at [10, 215] on icon "button" at bounding box center [14, 210] width 9 height 9
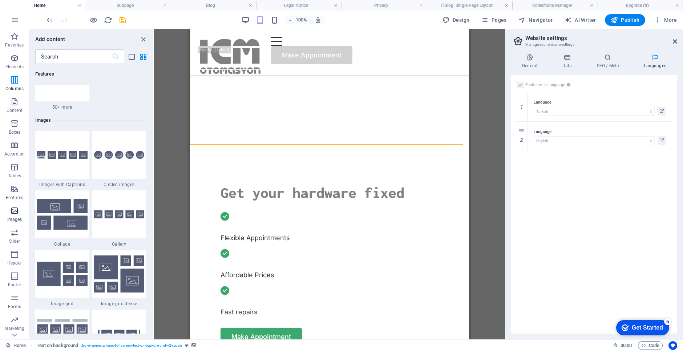
scroll to position [3682, 0]
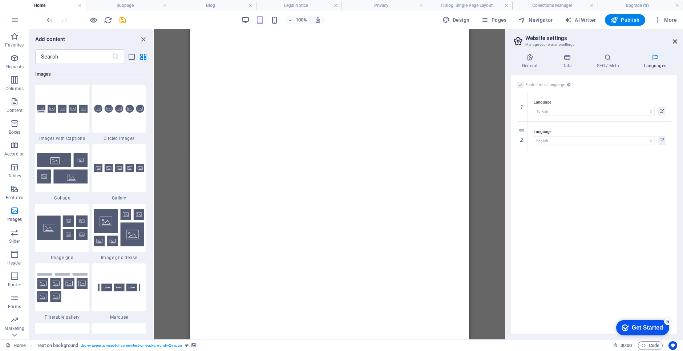
click at [394, 107] on div "Menu Home About Service Contact" at bounding box center [329, 264] width 279 height 471
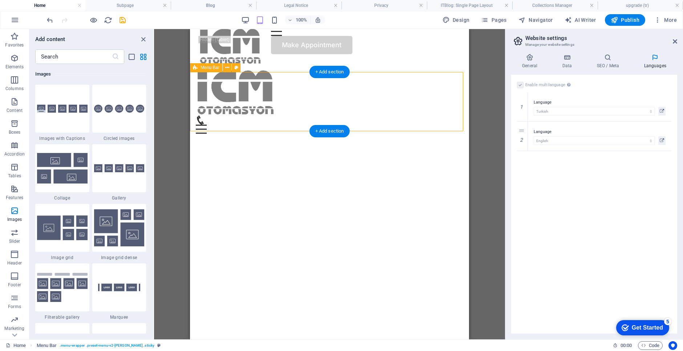
scroll to position [0, 0]
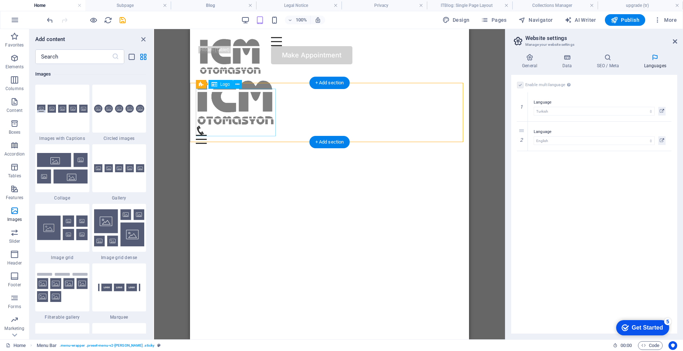
click at [264, 108] on div at bounding box center [329, 102] width 267 height 48
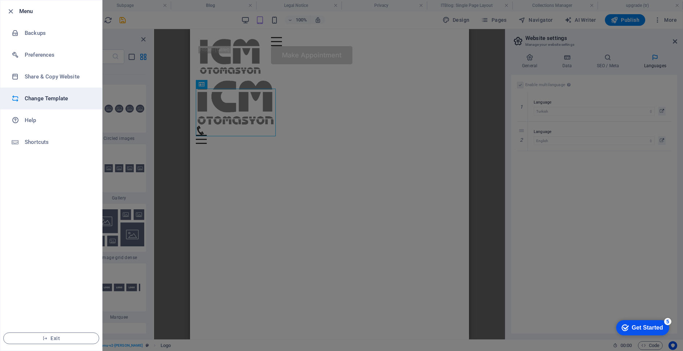
click at [40, 100] on h6 "Change Template" at bounding box center [58, 98] width 67 height 9
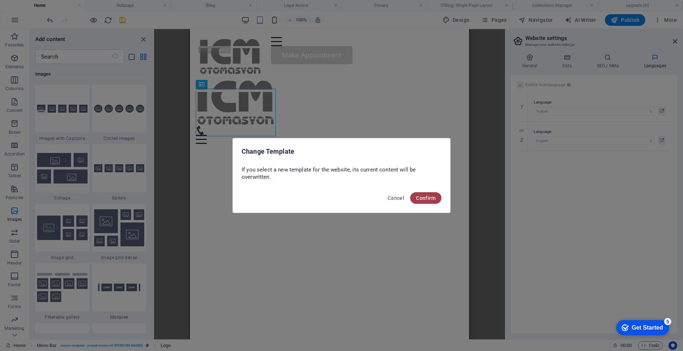
click at [429, 197] on span "Confirm" at bounding box center [426, 198] width 20 height 6
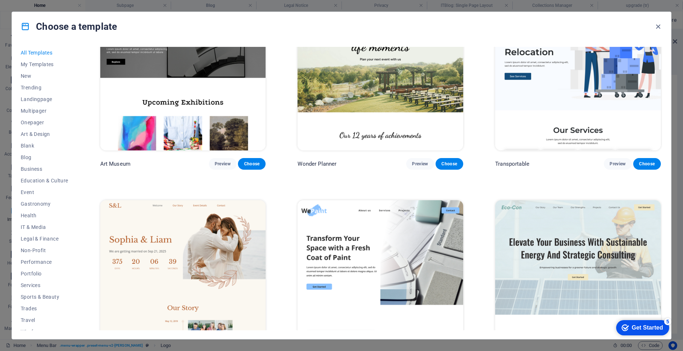
scroll to position [291, 0]
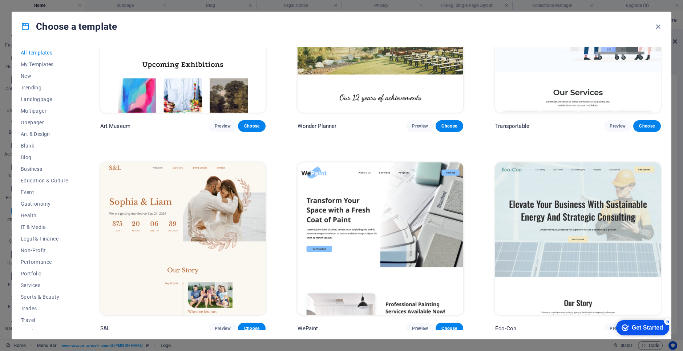
click at [333, 233] on img at bounding box center [380, 238] width 166 height 153
